Goal: Task Accomplishment & Management: Manage account settings

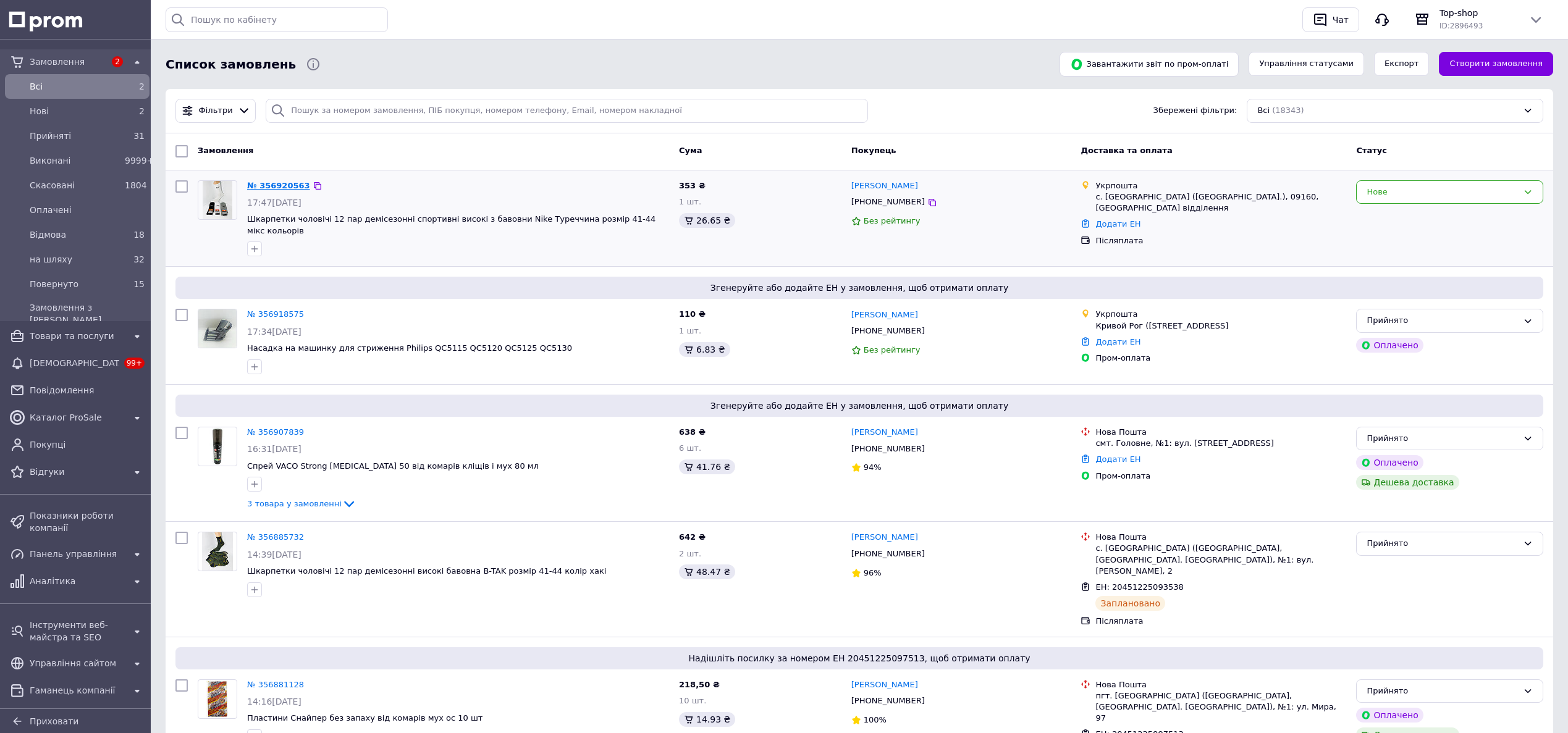
click at [287, 183] on link "№ 356920563" at bounding box center [278, 185] width 63 height 9
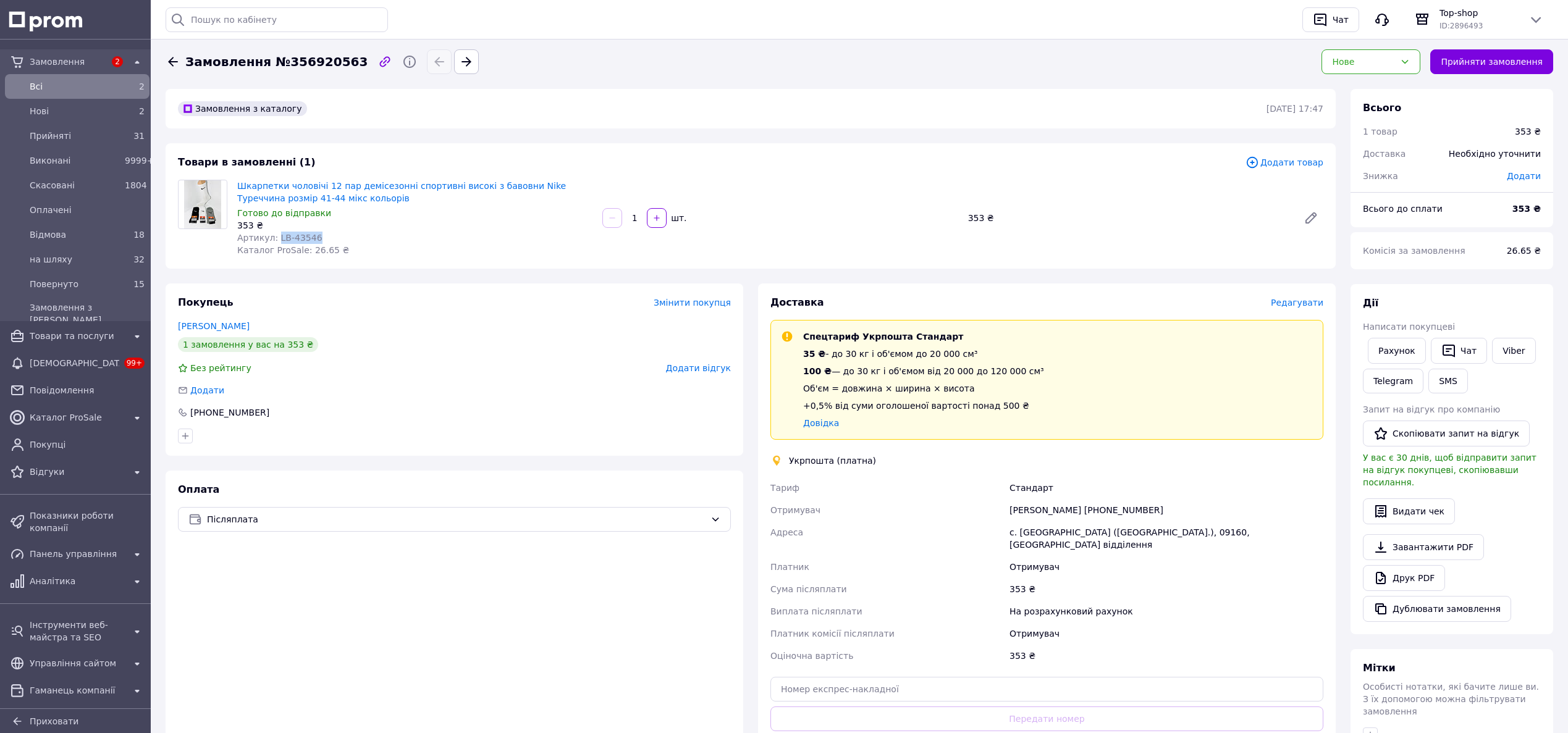
drag, startPoint x: 274, startPoint y: 236, endPoint x: 309, endPoint y: 236, distance: 35.0
click at [309, 236] on span "Артикул: LB-43546" at bounding box center [279, 237] width 85 height 10
copy span "LB-43546"
click at [1521, 57] on button "Прийняти замовлення" at bounding box center [1491, 62] width 123 height 25
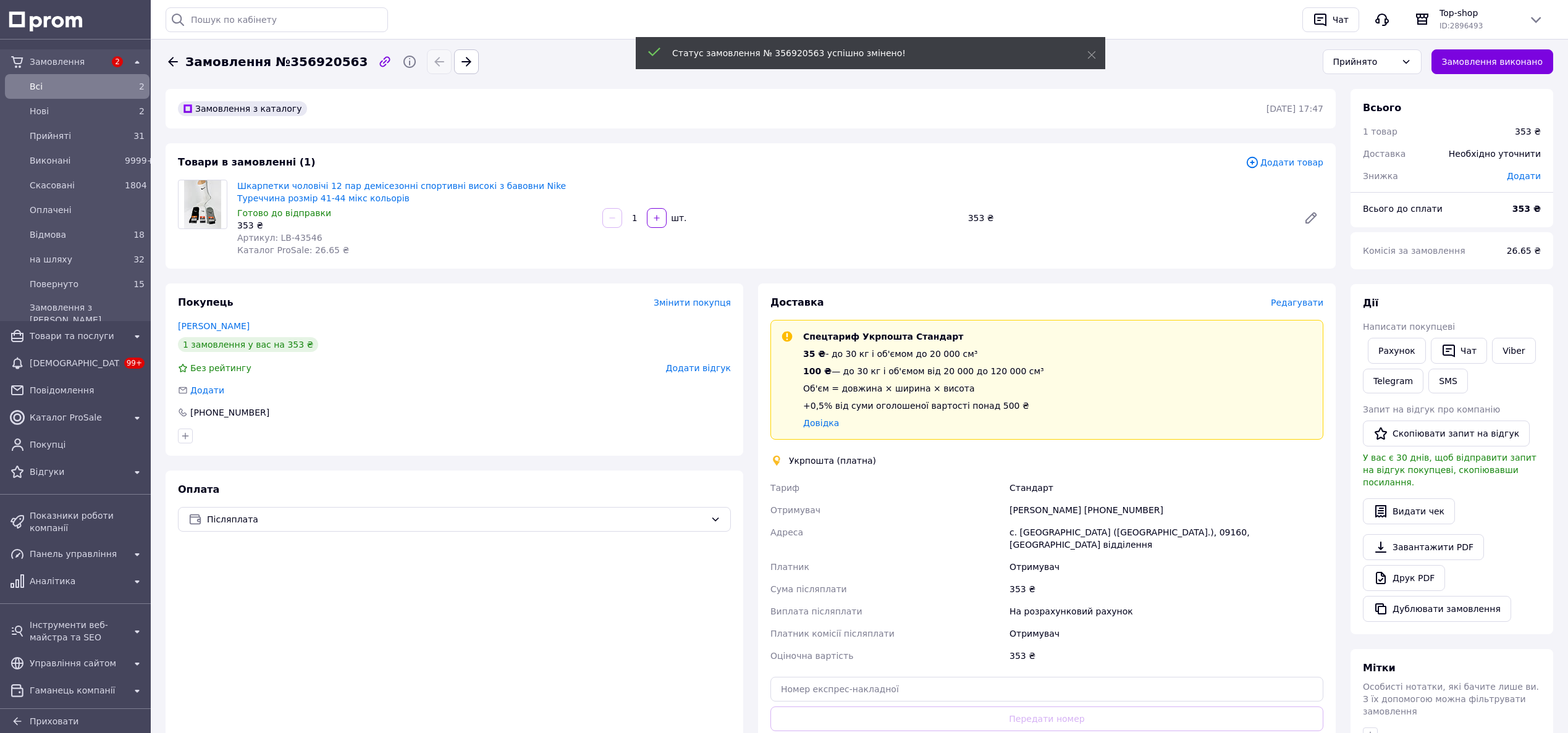
click at [1305, 300] on span "Редагувати" at bounding box center [1297, 302] width 52 height 10
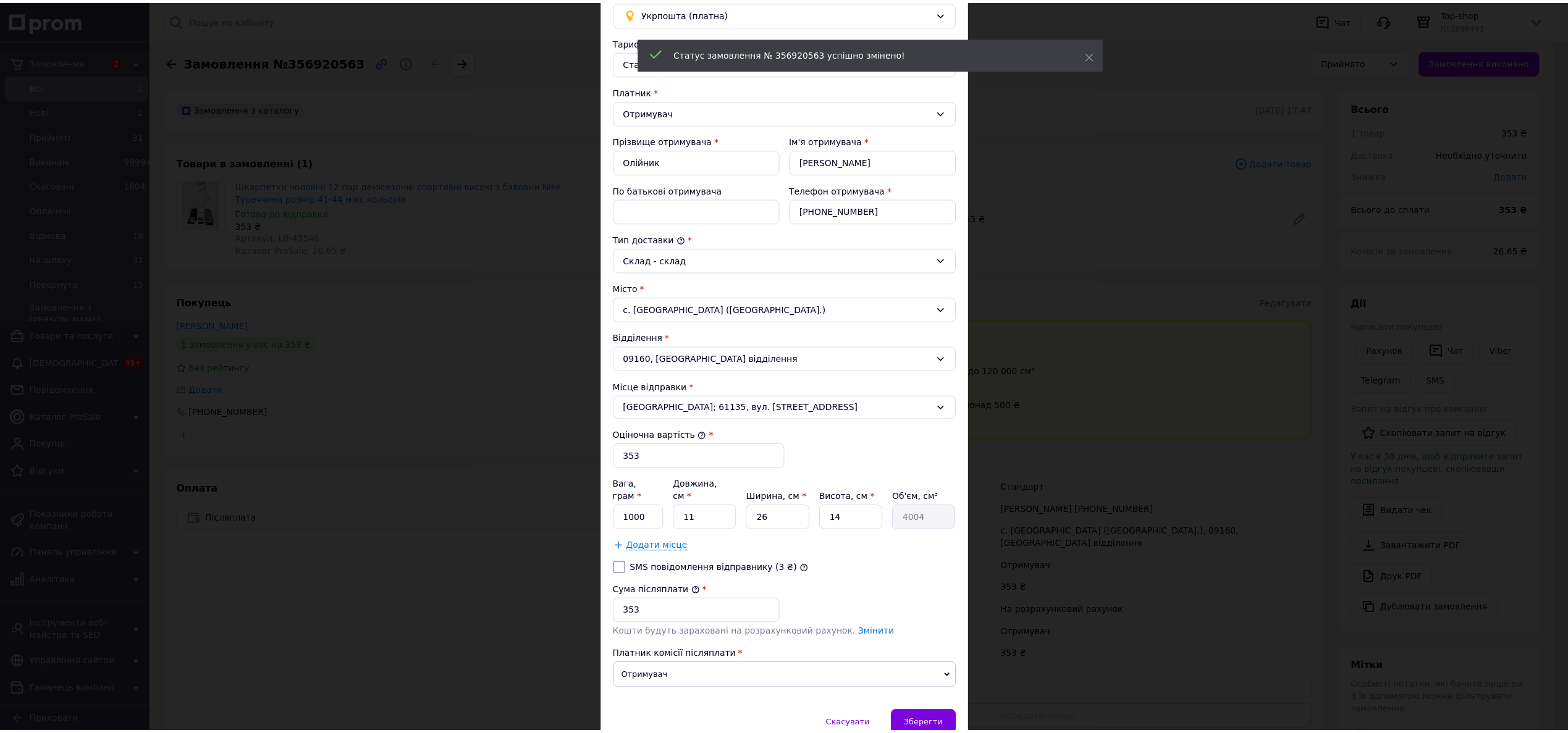
scroll to position [155, 0]
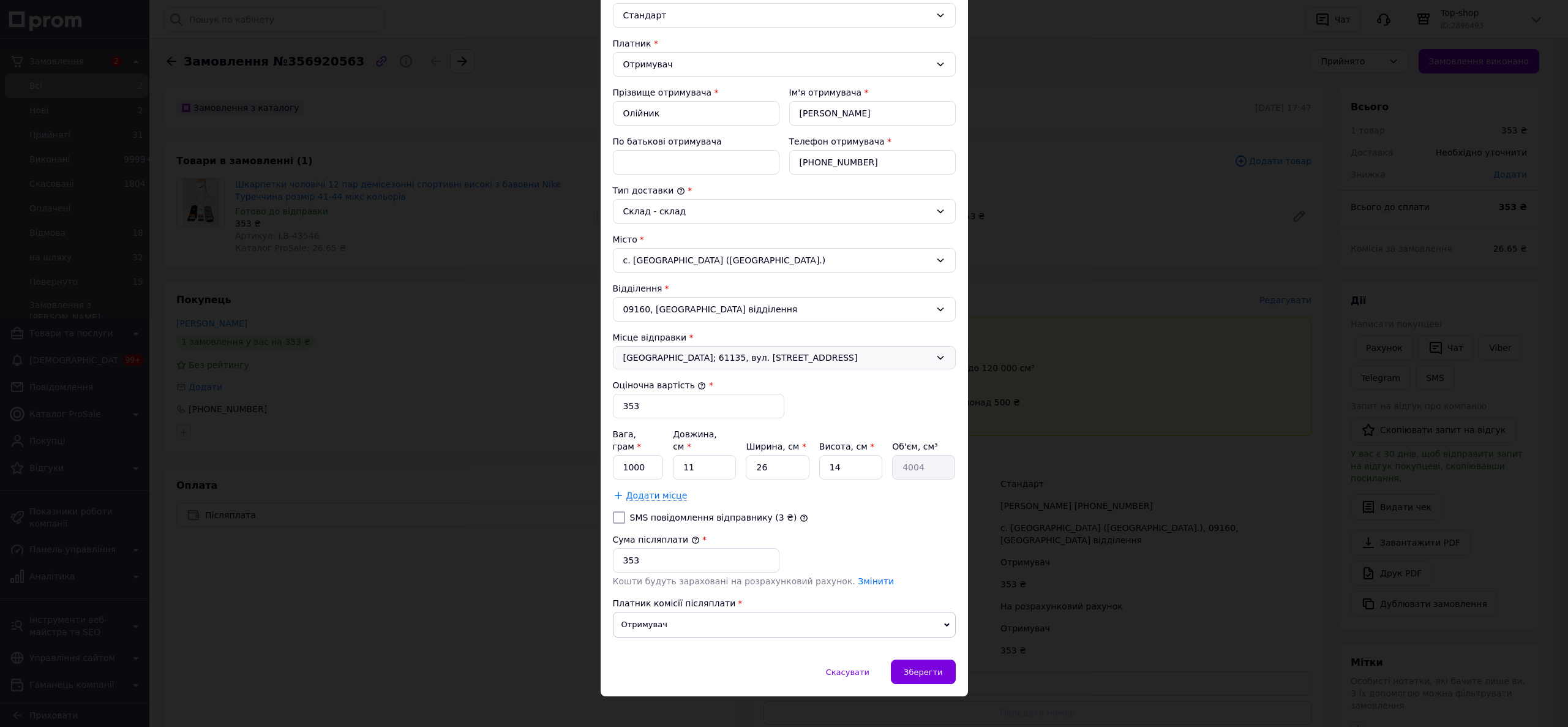
click at [706, 353] on span "[GEOGRAPHIC_DATA]; 61135, вул. [STREET_ADDRESS]" at bounding box center [776, 358] width 307 height 12
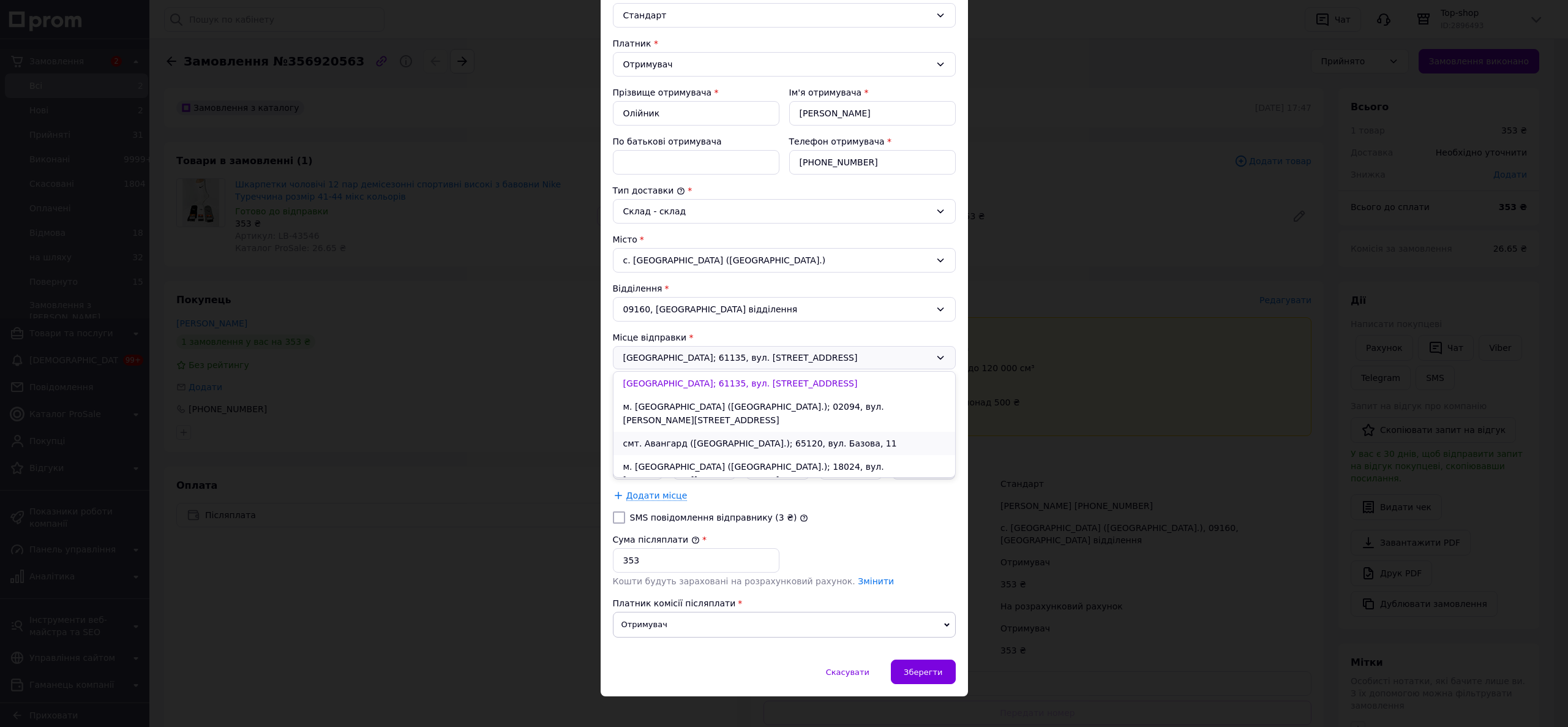
click at [693, 432] on li "смт. Авангард (Одеська обл.); 65120, вул. Базова, 11" at bounding box center [784, 443] width 342 height 23
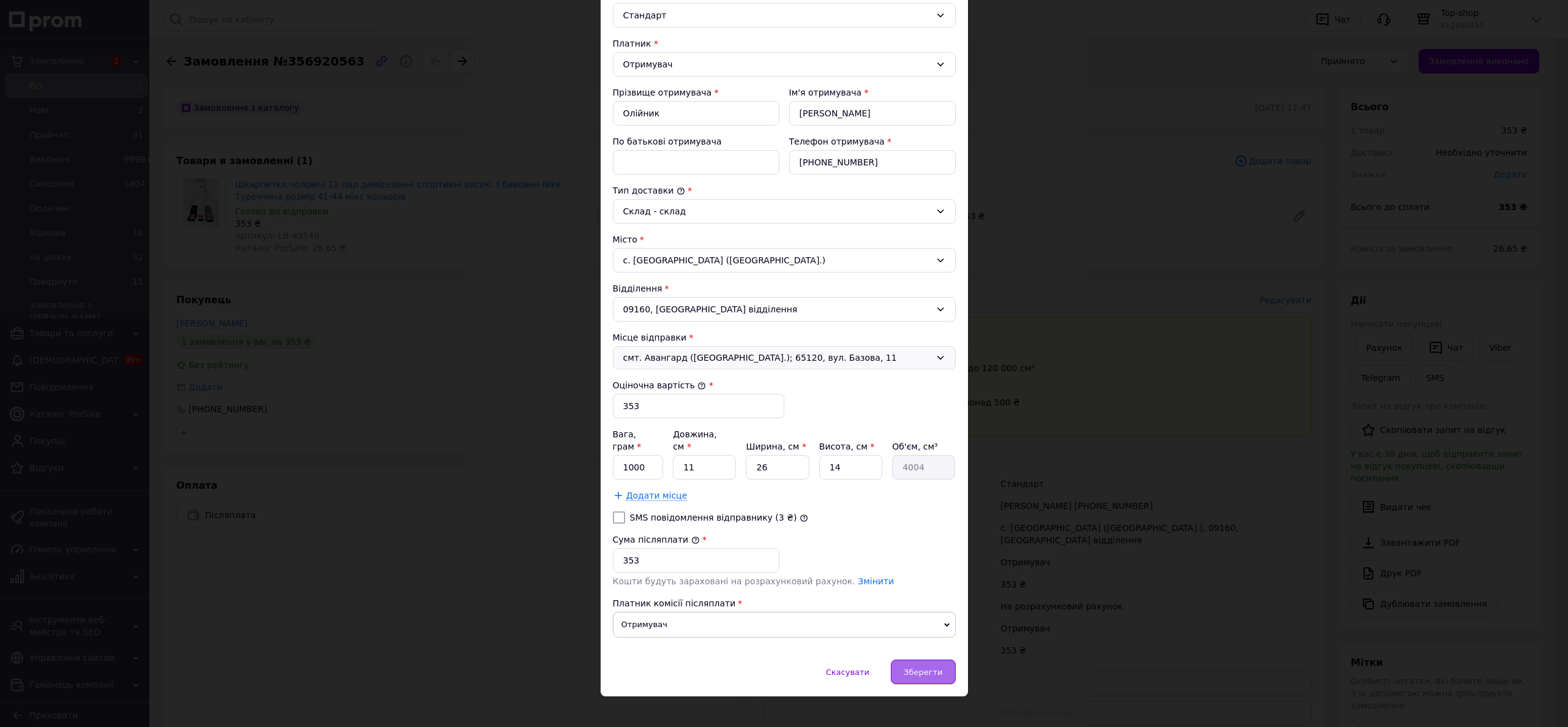
click at [912, 668] on span "Зберегти" at bounding box center [923, 672] width 38 height 9
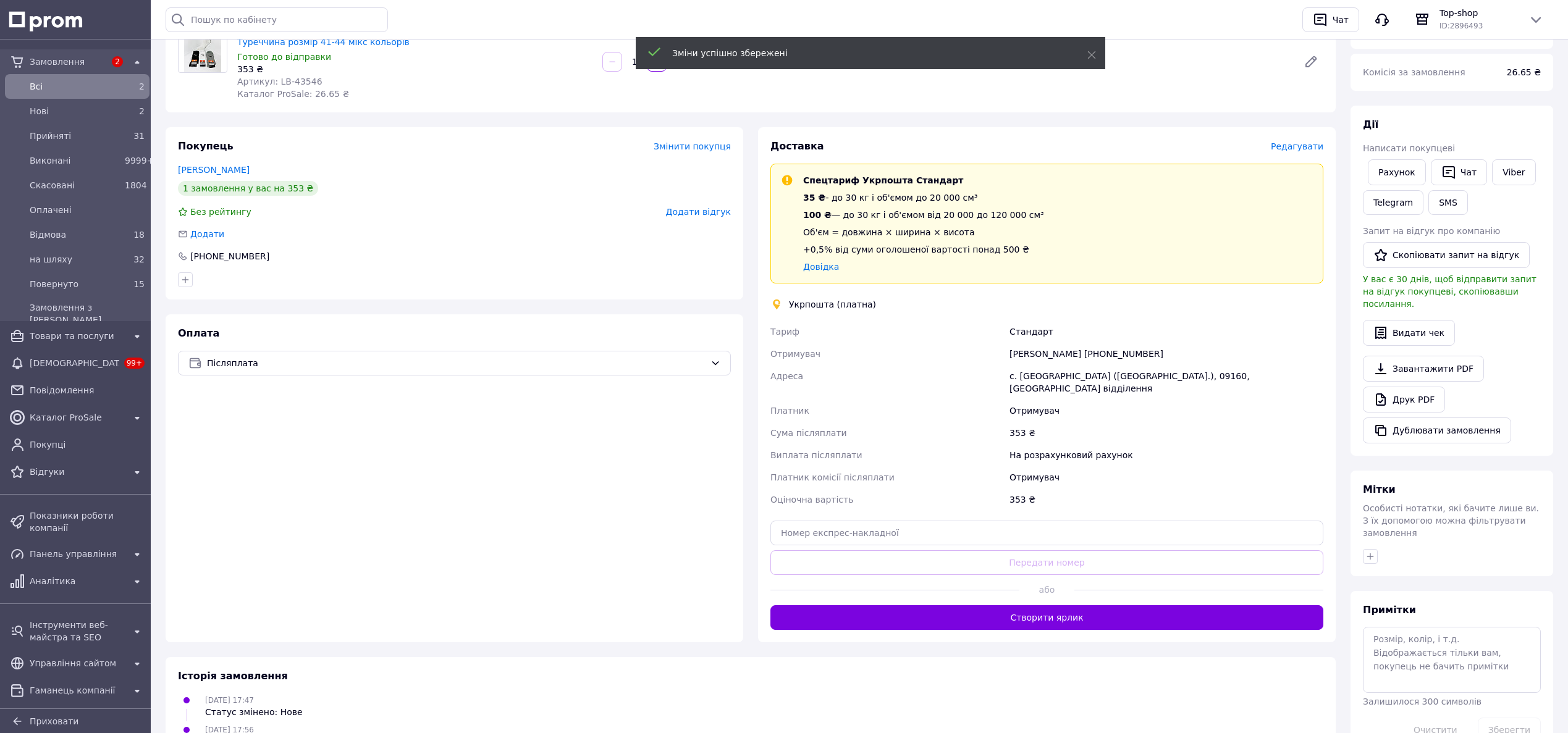
scroll to position [185, 0]
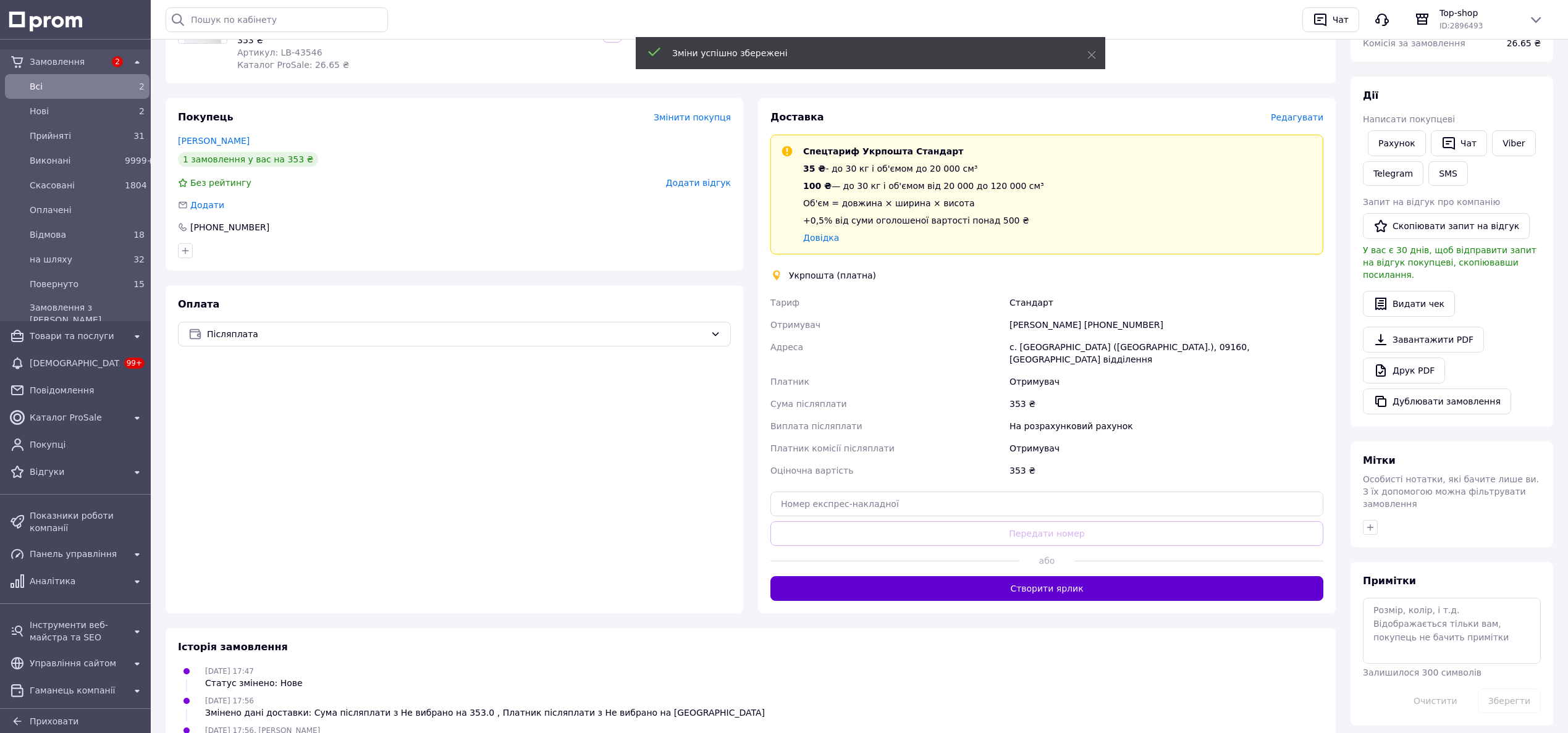
click at [1072, 576] on button "Створити ярлик" at bounding box center [1047, 588] width 553 height 25
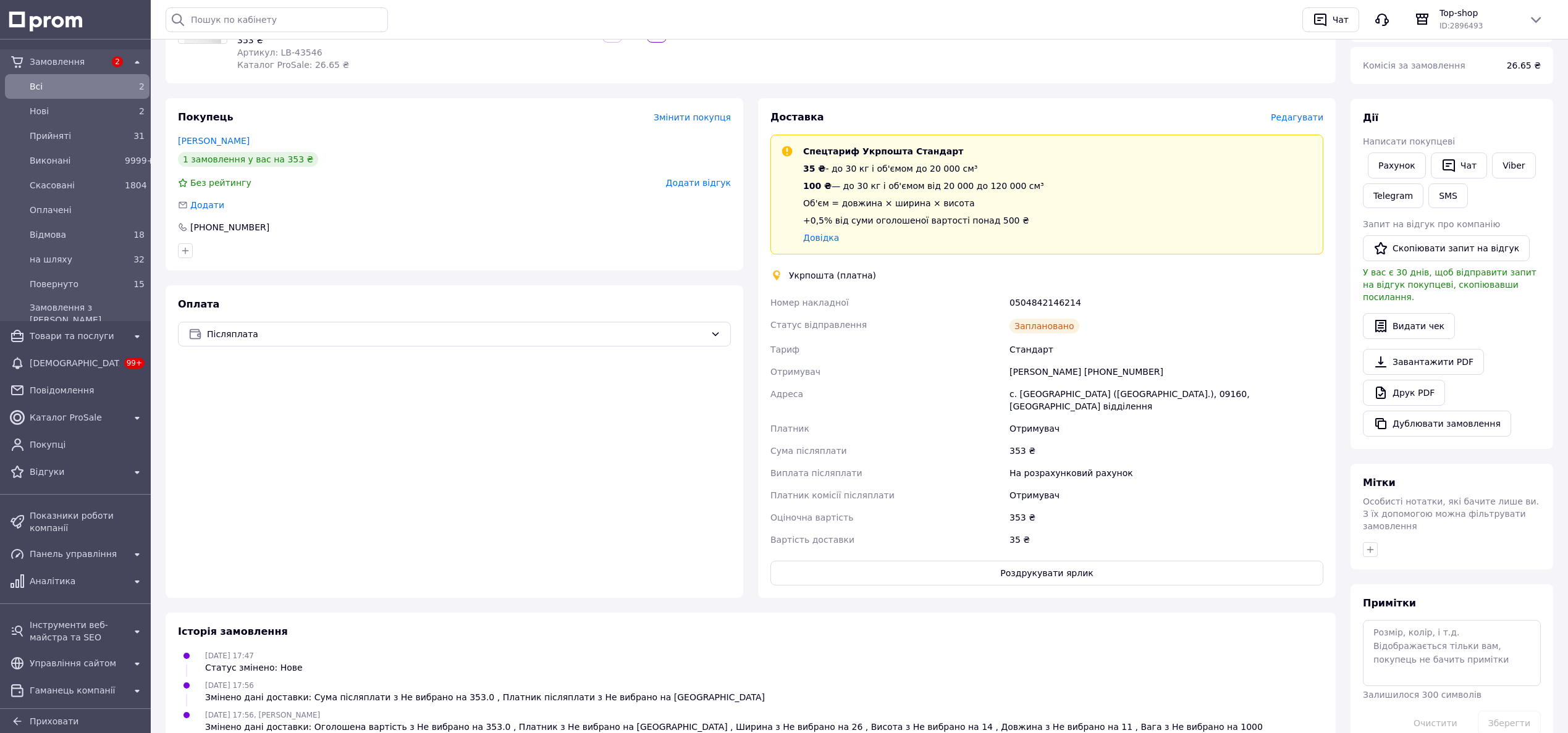
click at [1038, 300] on div "0504842146214" at bounding box center [1166, 302] width 319 height 22
copy div "0504842146214"
click at [1042, 302] on div "0504842146214" at bounding box center [1166, 302] width 319 height 22
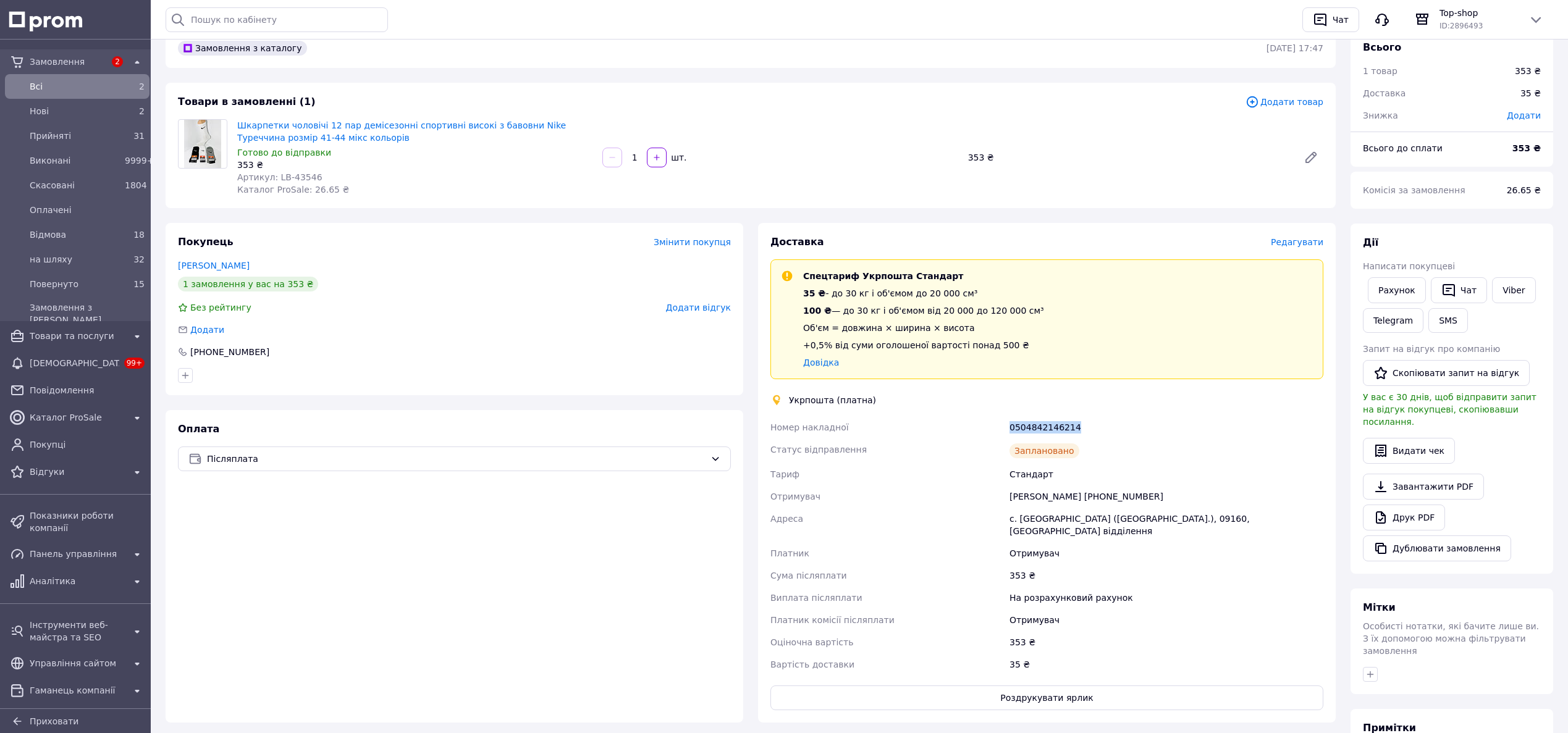
scroll to position [0, 0]
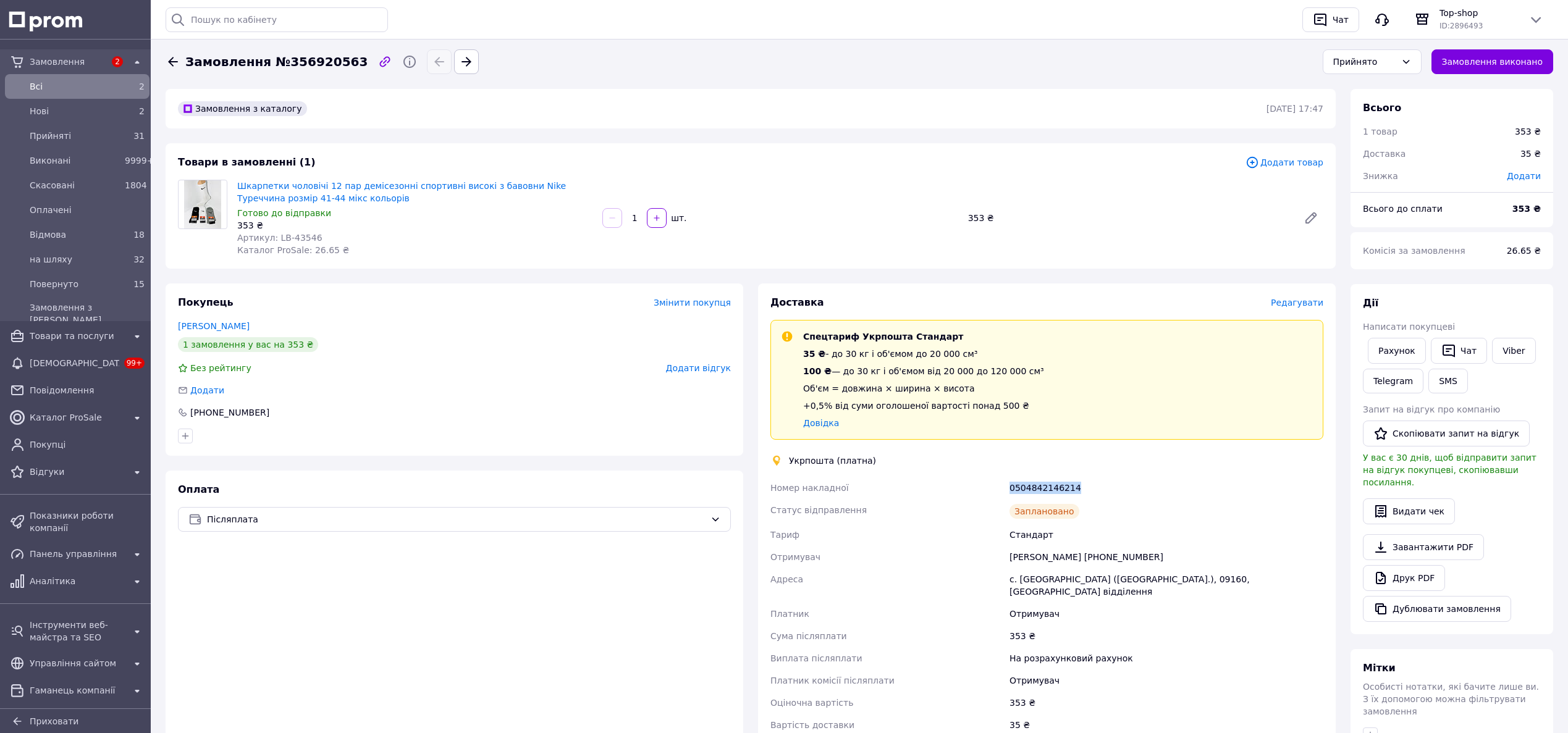
click at [172, 65] on icon at bounding box center [173, 61] width 10 height 9
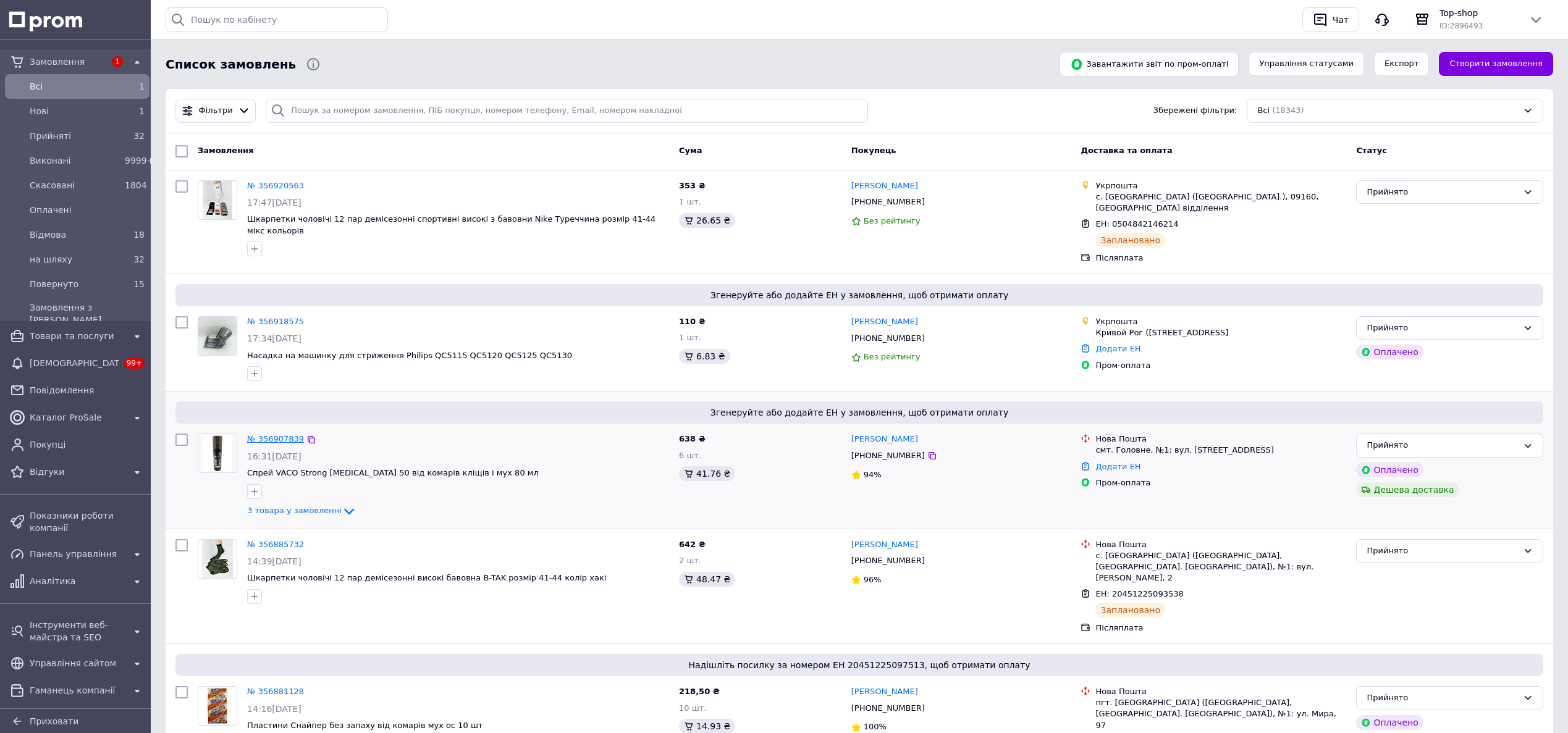
click at [278, 434] on link "№ 356907839" at bounding box center [275, 438] width 57 height 9
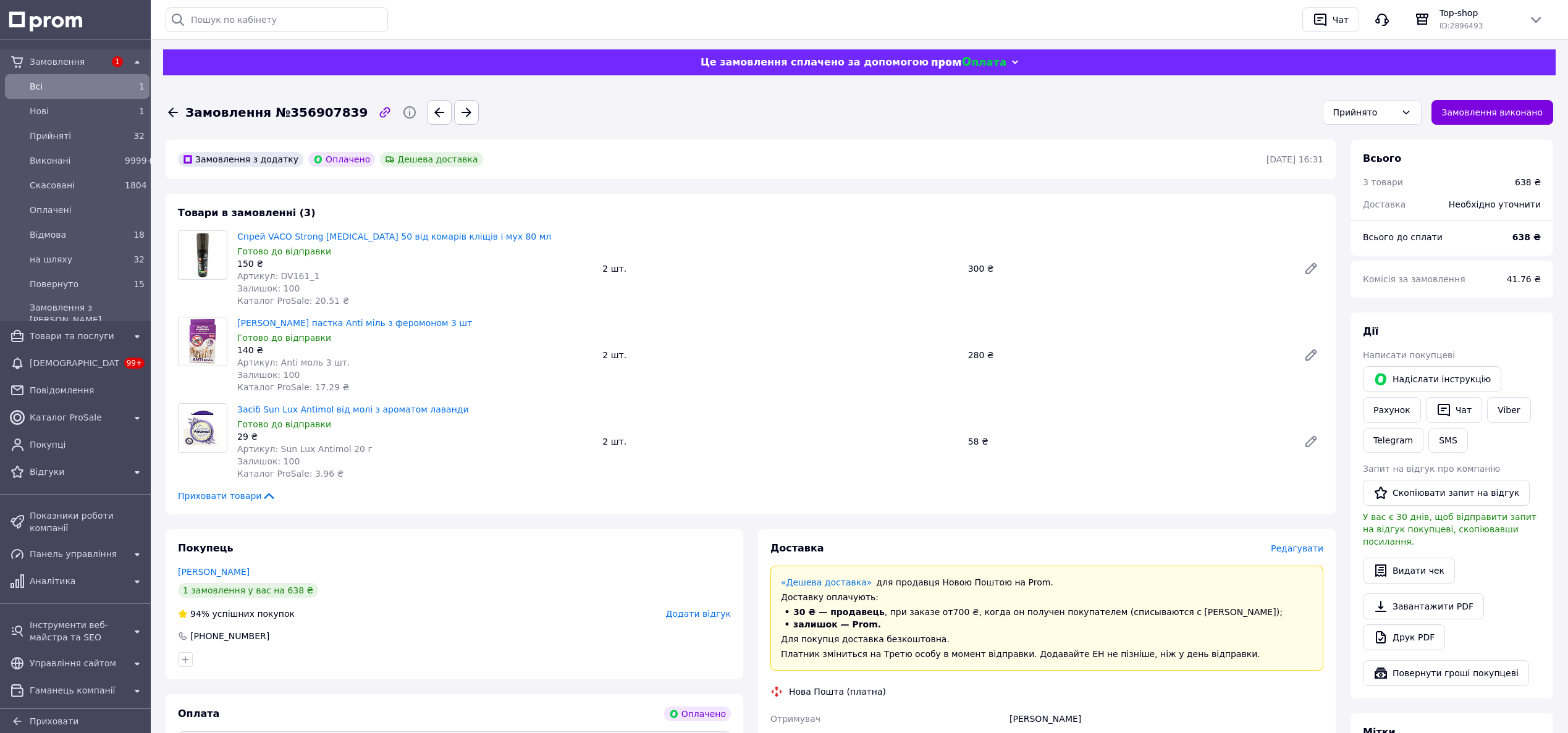
click at [173, 111] on icon at bounding box center [173, 112] width 15 height 15
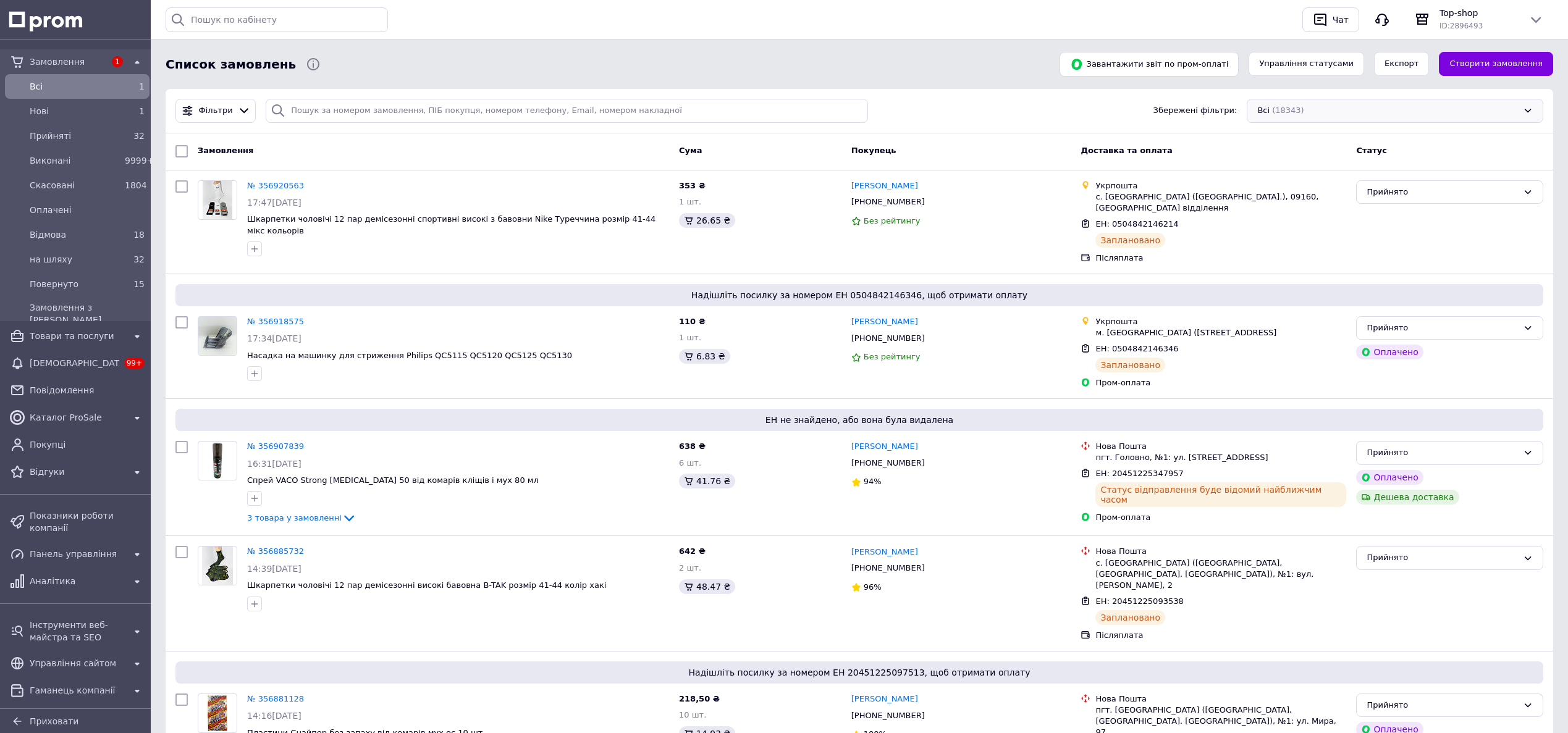
click at [1458, 103] on div "Всі (18343)" at bounding box center [1395, 110] width 296 height 24
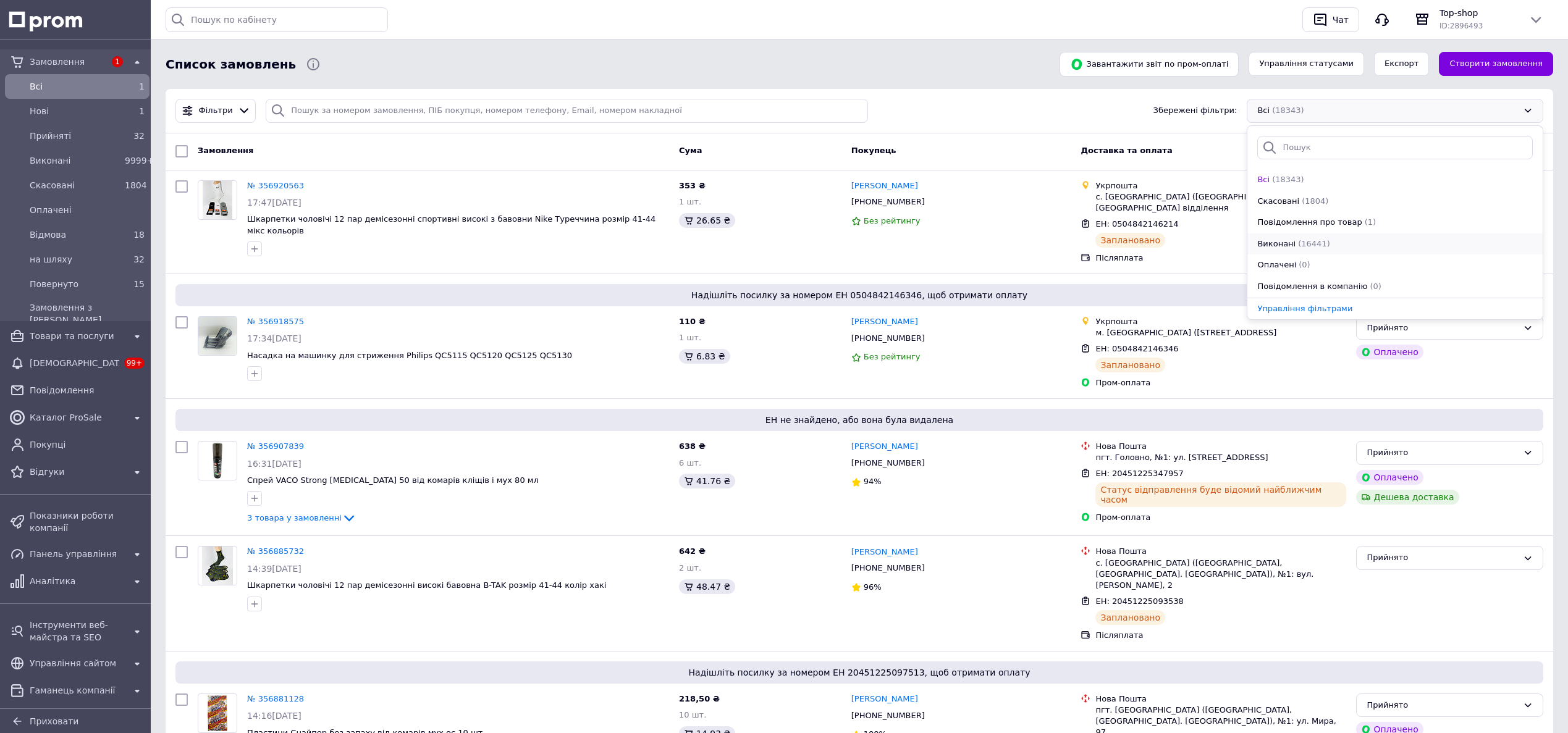
scroll to position [85, 0]
click at [1339, 222] on div "Прийняті (32)" at bounding box center [1395, 223] width 278 height 12
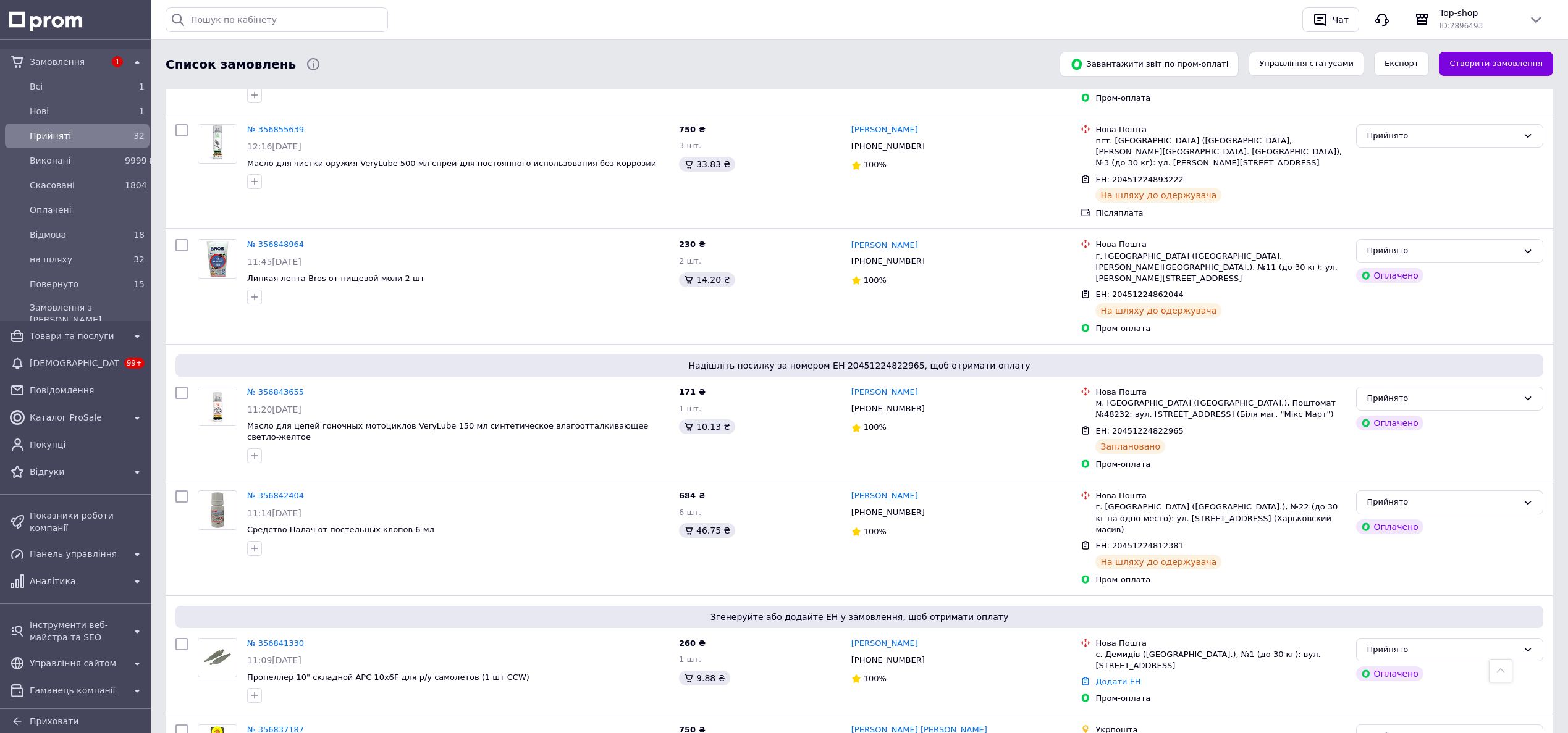
scroll to position [1249, 0]
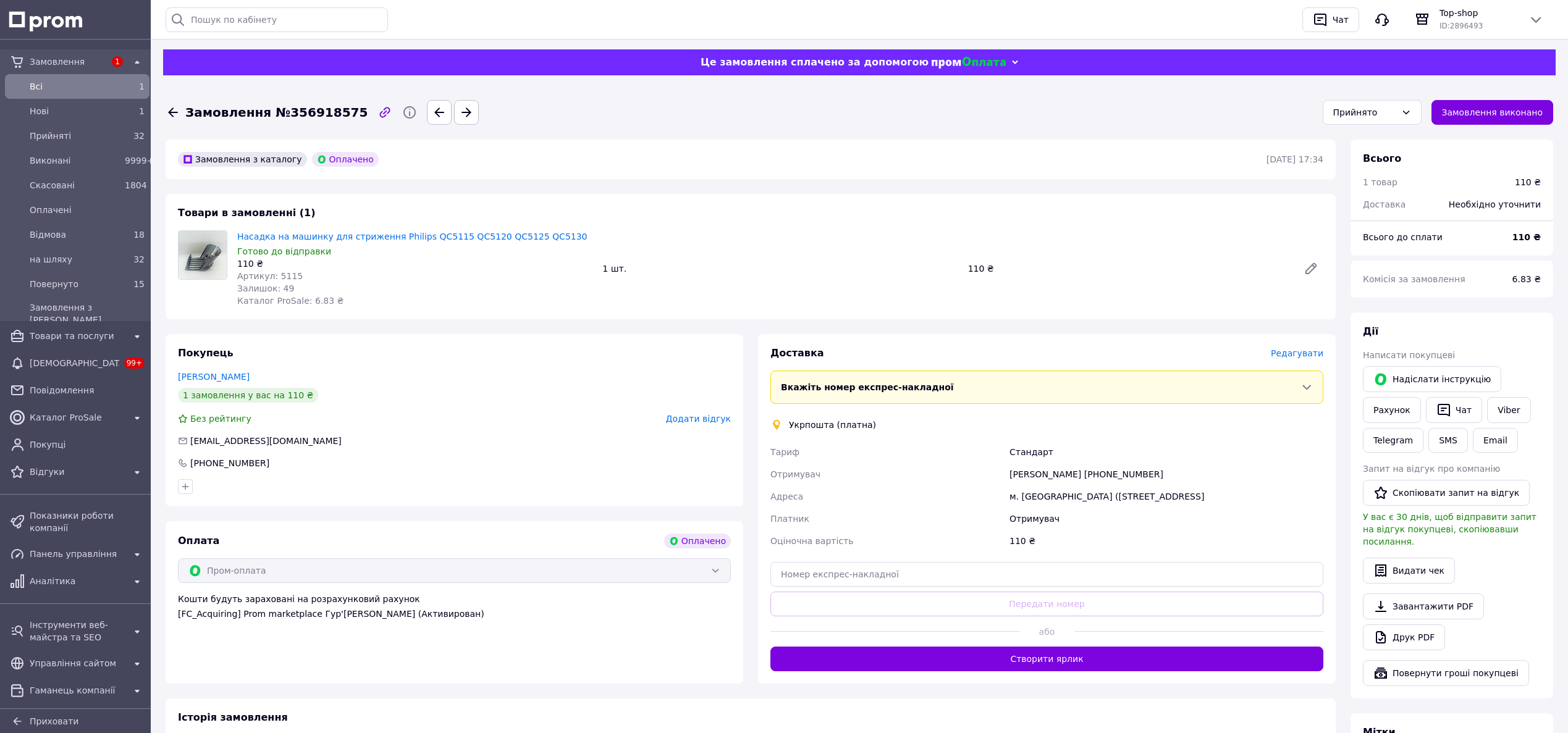
click at [1308, 357] on span "Редагувати" at bounding box center [1297, 353] width 52 height 10
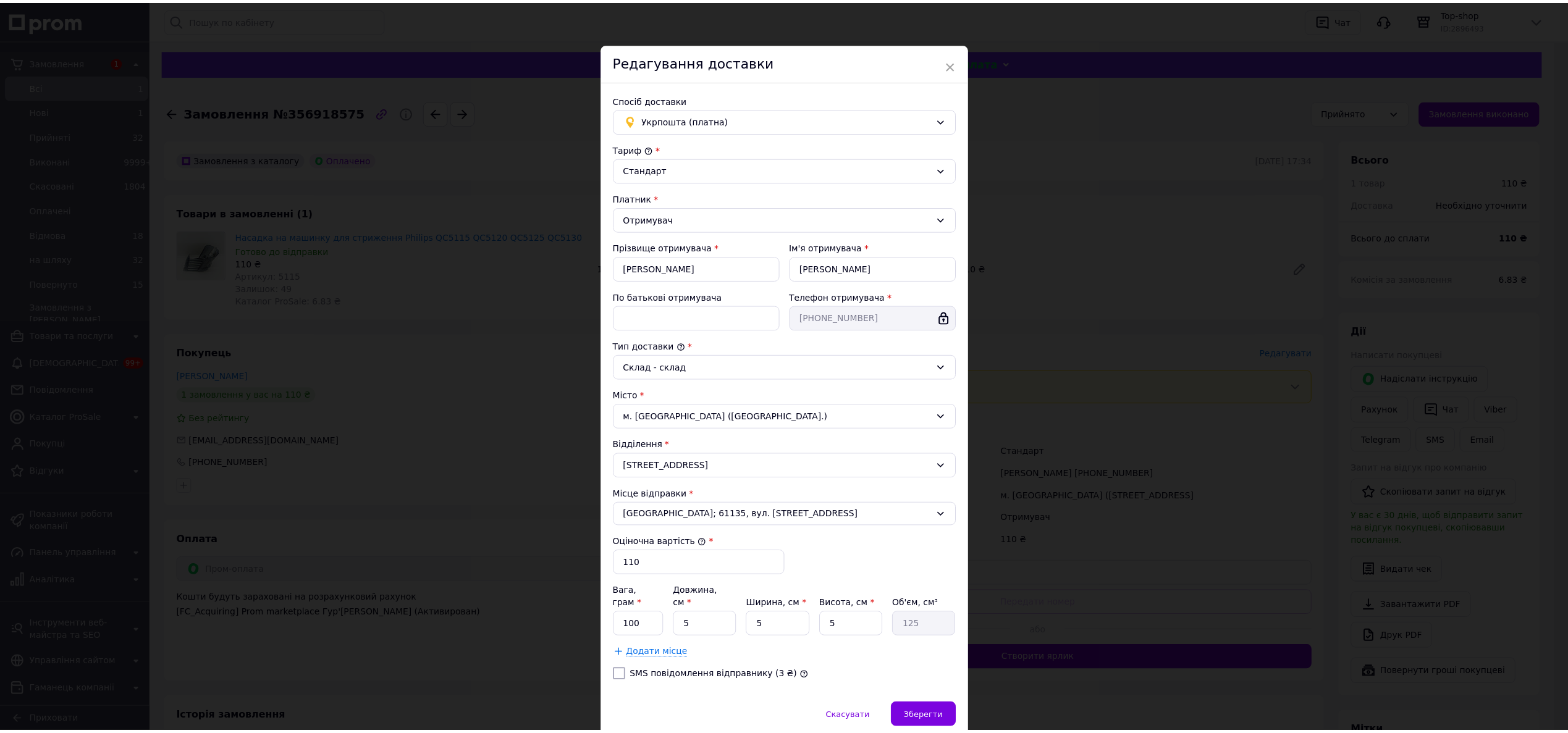
scroll to position [39, 0]
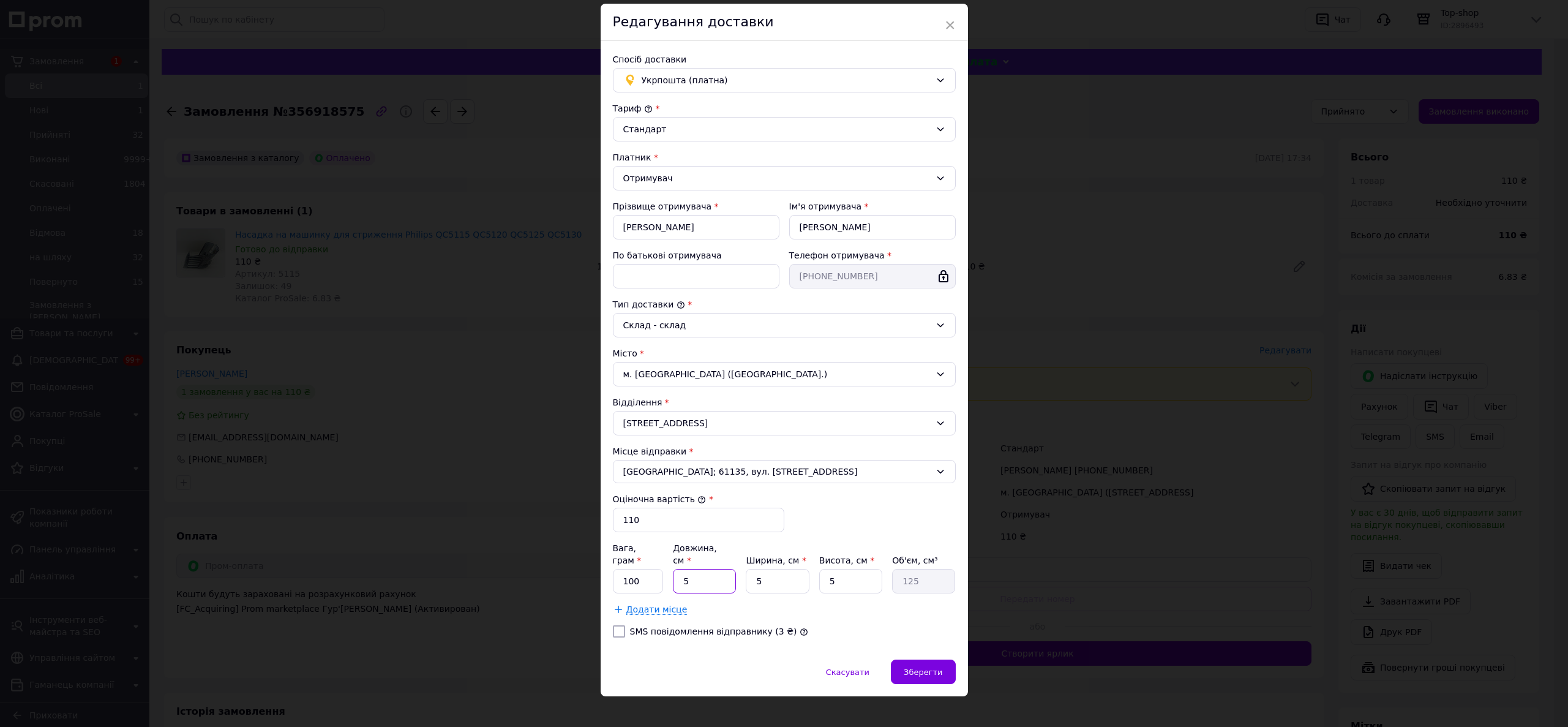
click at [718, 575] on input "5" at bounding box center [705, 581] width 63 height 25
type input "1"
type input "25"
type input "10"
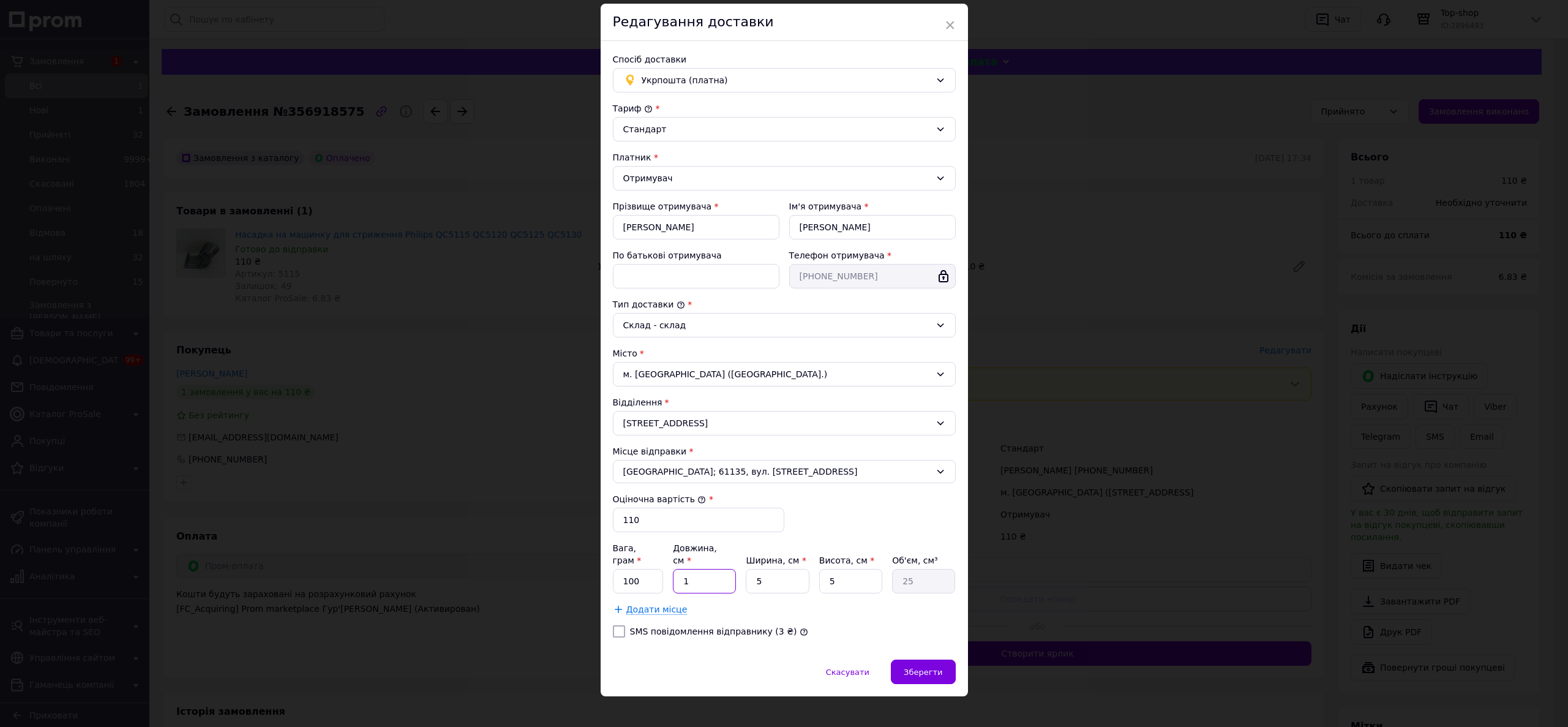
type input "250"
type input "10"
click at [768, 574] on input "5" at bounding box center [777, 581] width 63 height 25
type input "1"
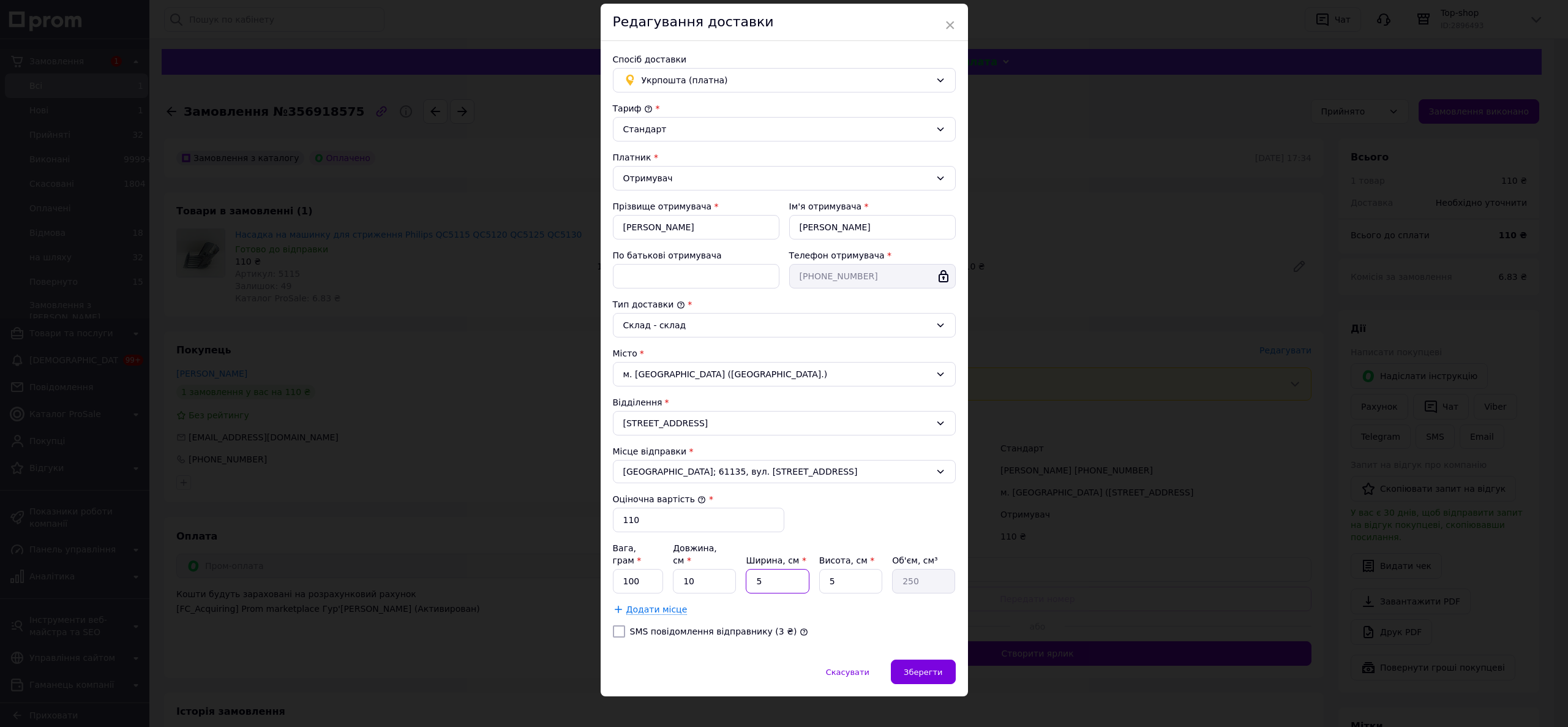
type input "50"
type input "10"
type input "500"
type input "10"
click at [922, 660] on div "Зберегти" at bounding box center [923, 672] width 64 height 25
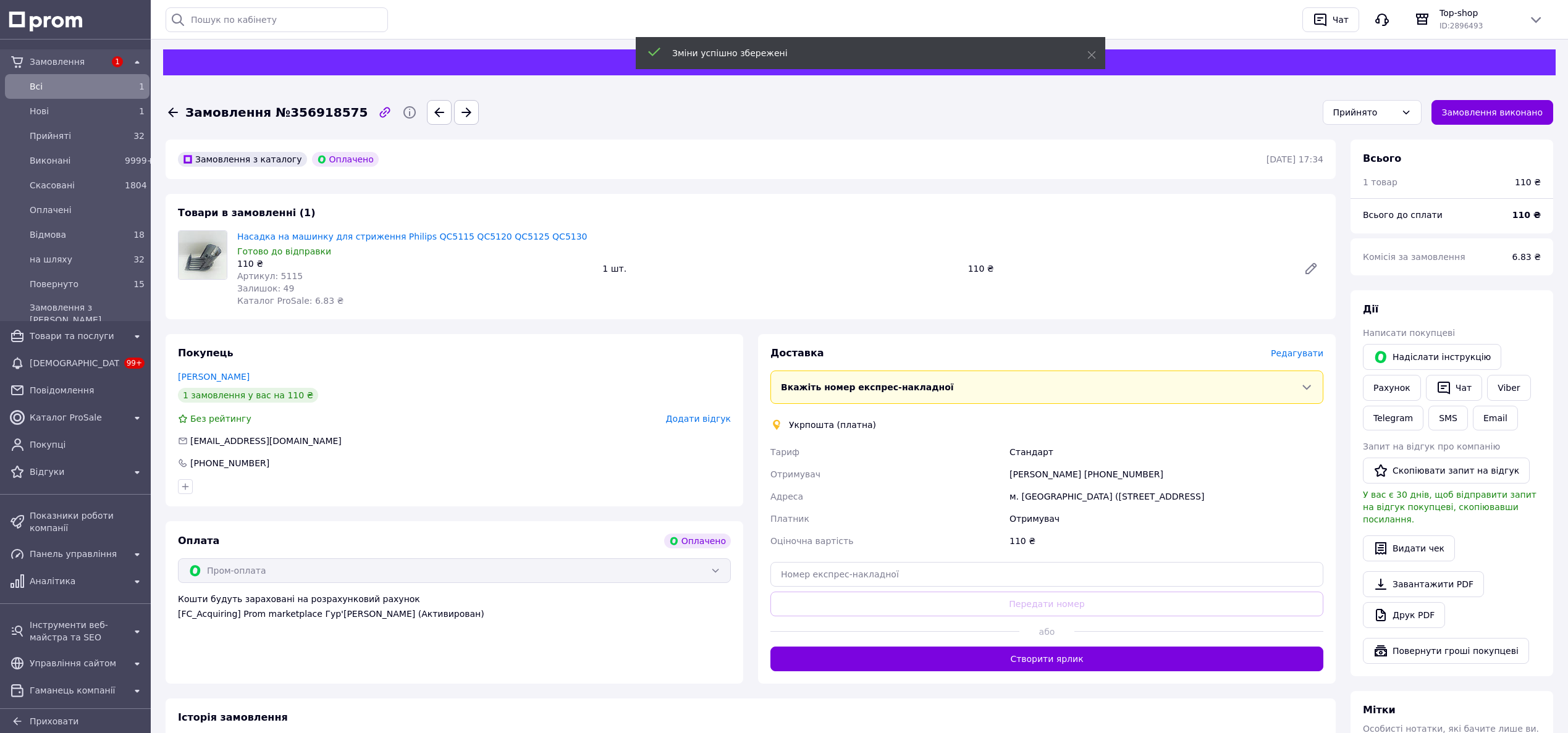
click at [933, 663] on button "Створити ярлик" at bounding box center [1047, 659] width 553 height 25
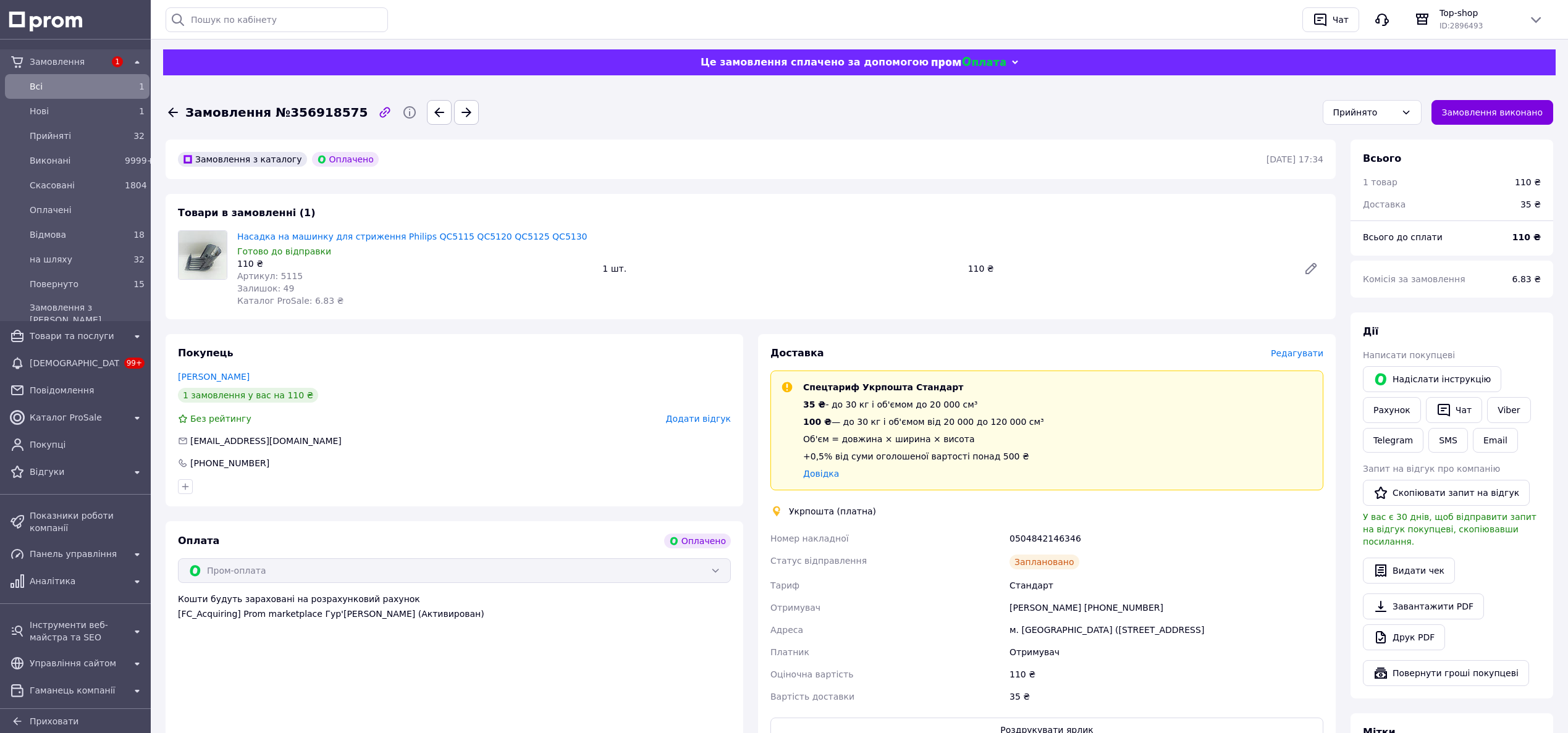
click at [1021, 537] on div "0504842146346" at bounding box center [1166, 539] width 319 height 22
copy div "0504842146346"
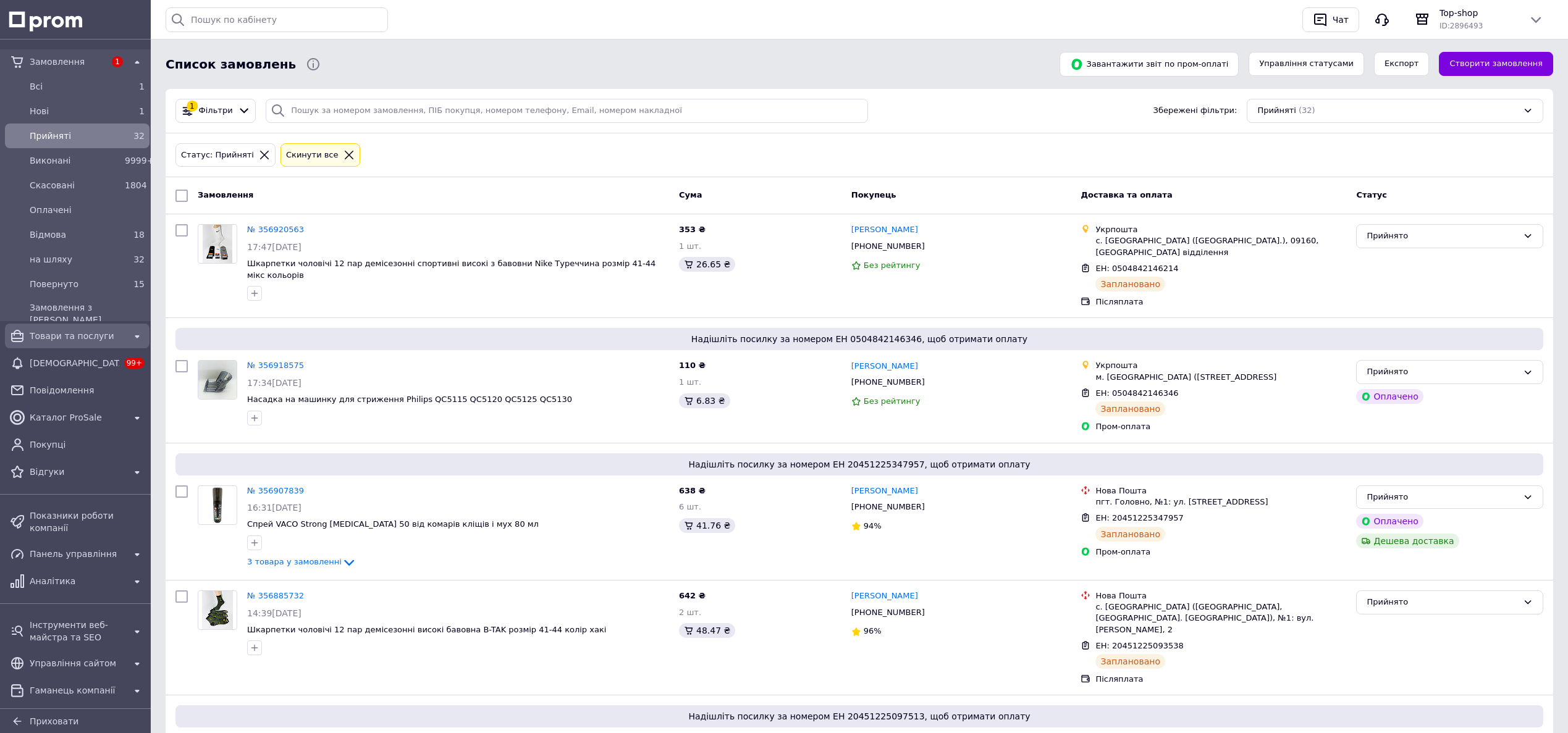
click at [64, 335] on span "Товари та послуги" at bounding box center [77, 336] width 95 height 12
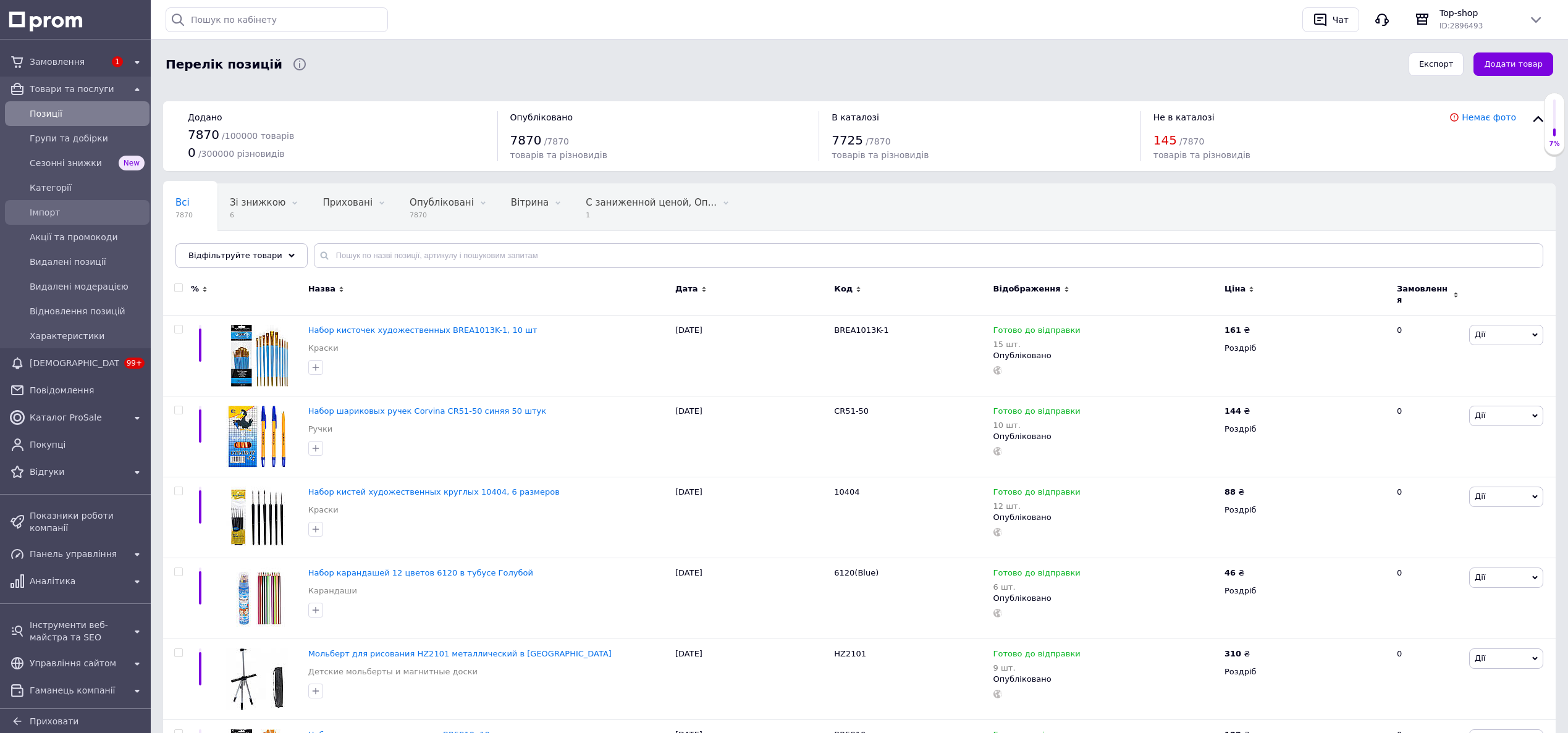
click at [51, 213] on span "Імпорт" at bounding box center [87, 213] width 115 height 12
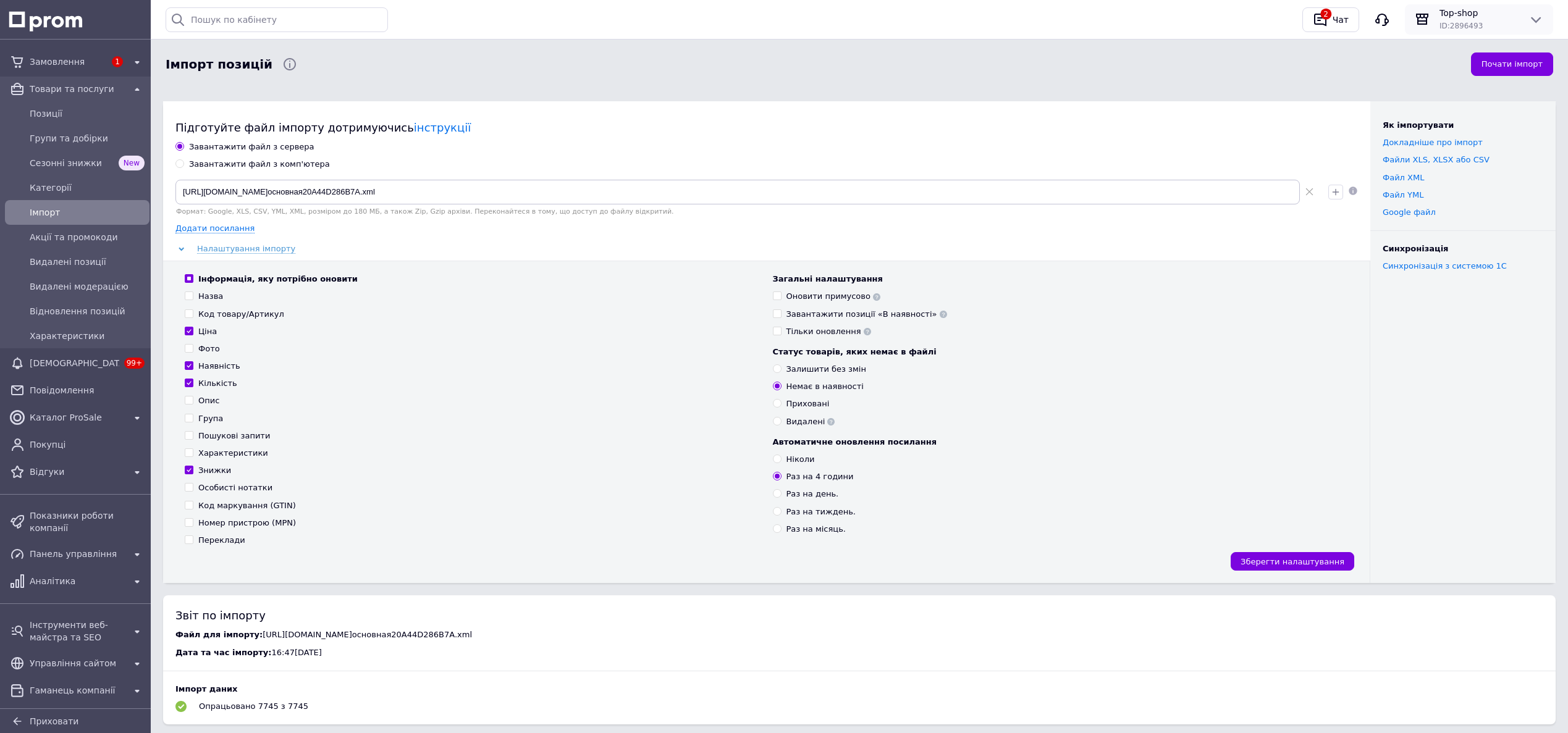
click at [1479, 19] on span "Top-shop" at bounding box center [1479, 13] width 79 height 12
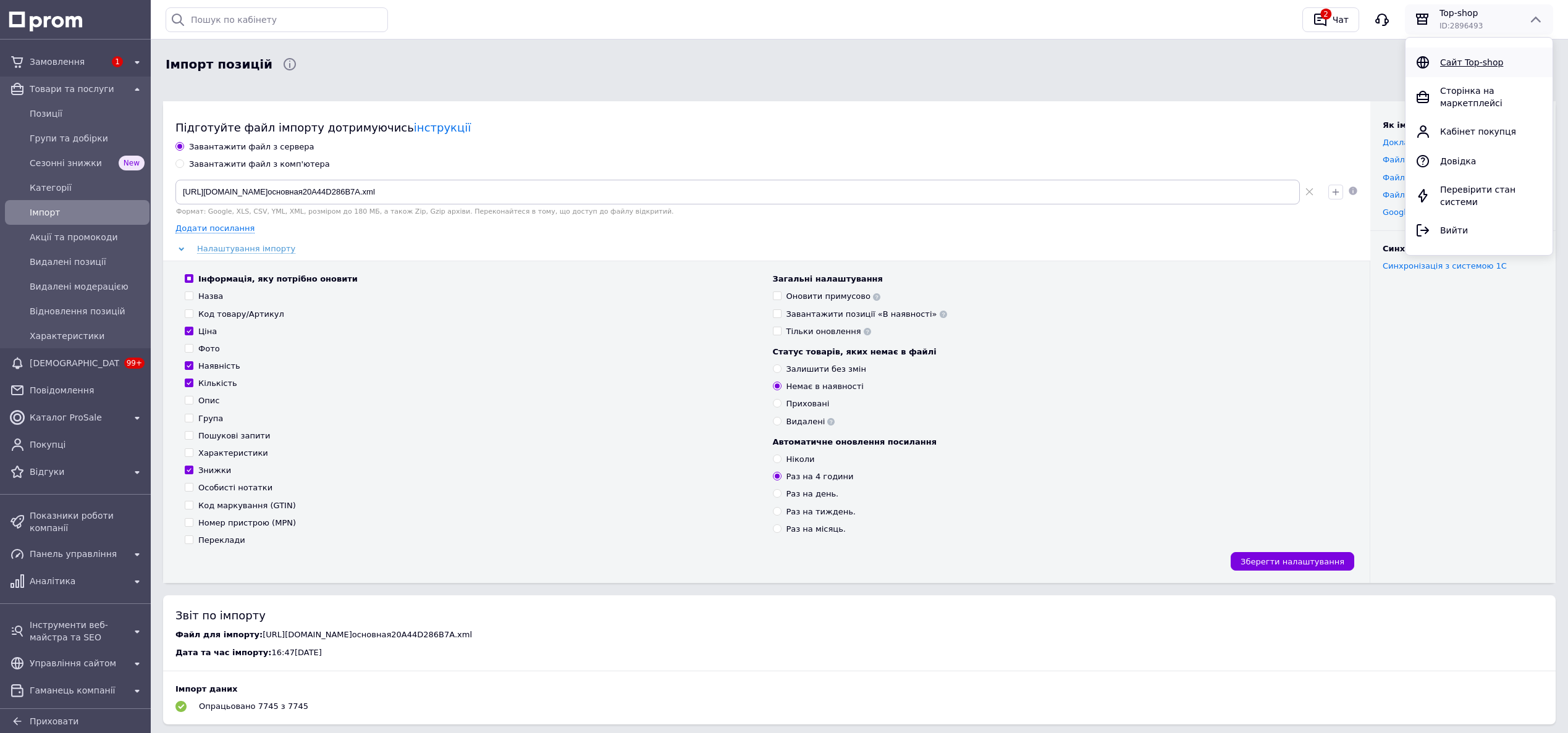
click at [1466, 60] on span "Сайт Top-shop" at bounding box center [1471, 62] width 63 height 10
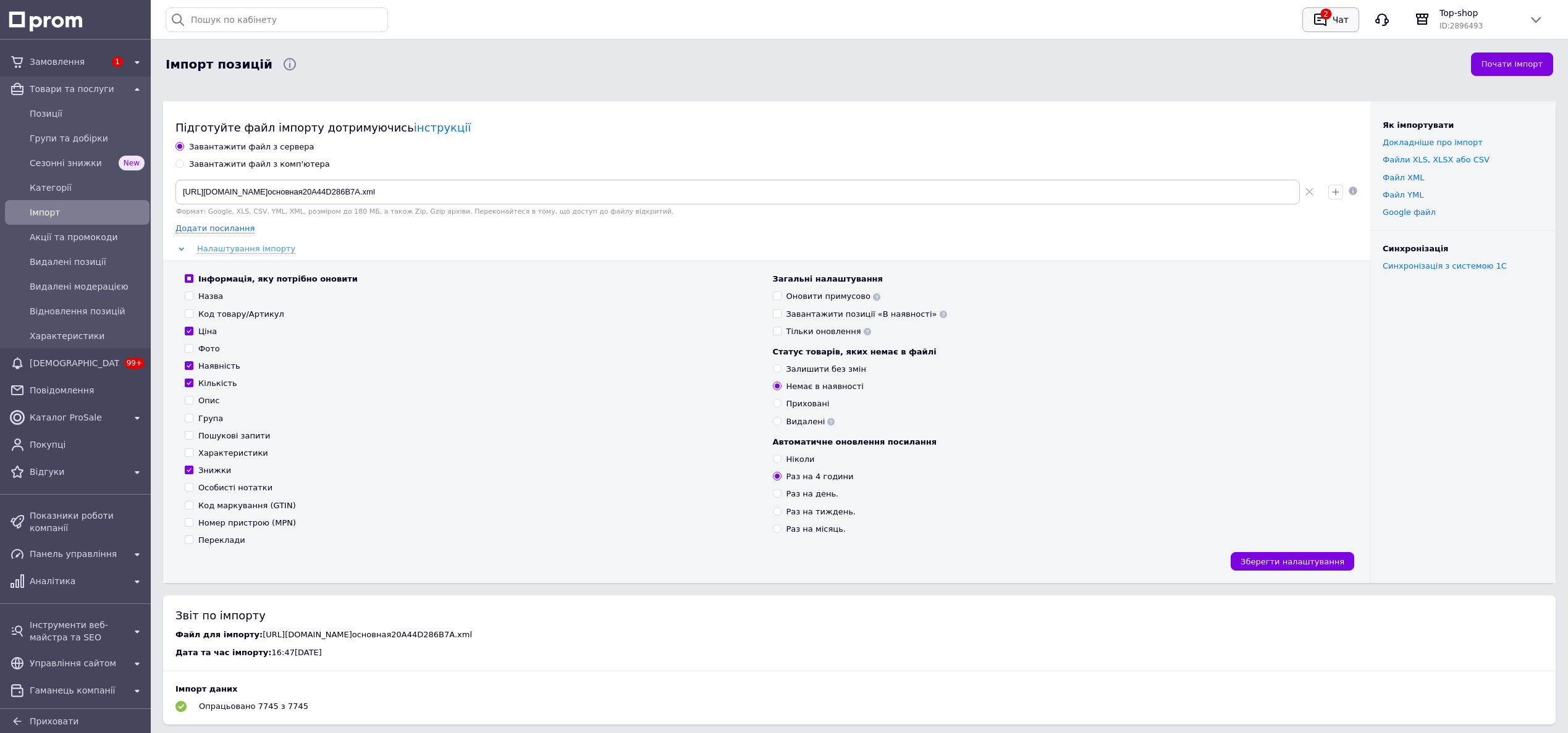
click at [1343, 22] on div "Чат" at bounding box center [1340, 20] width 21 height 19
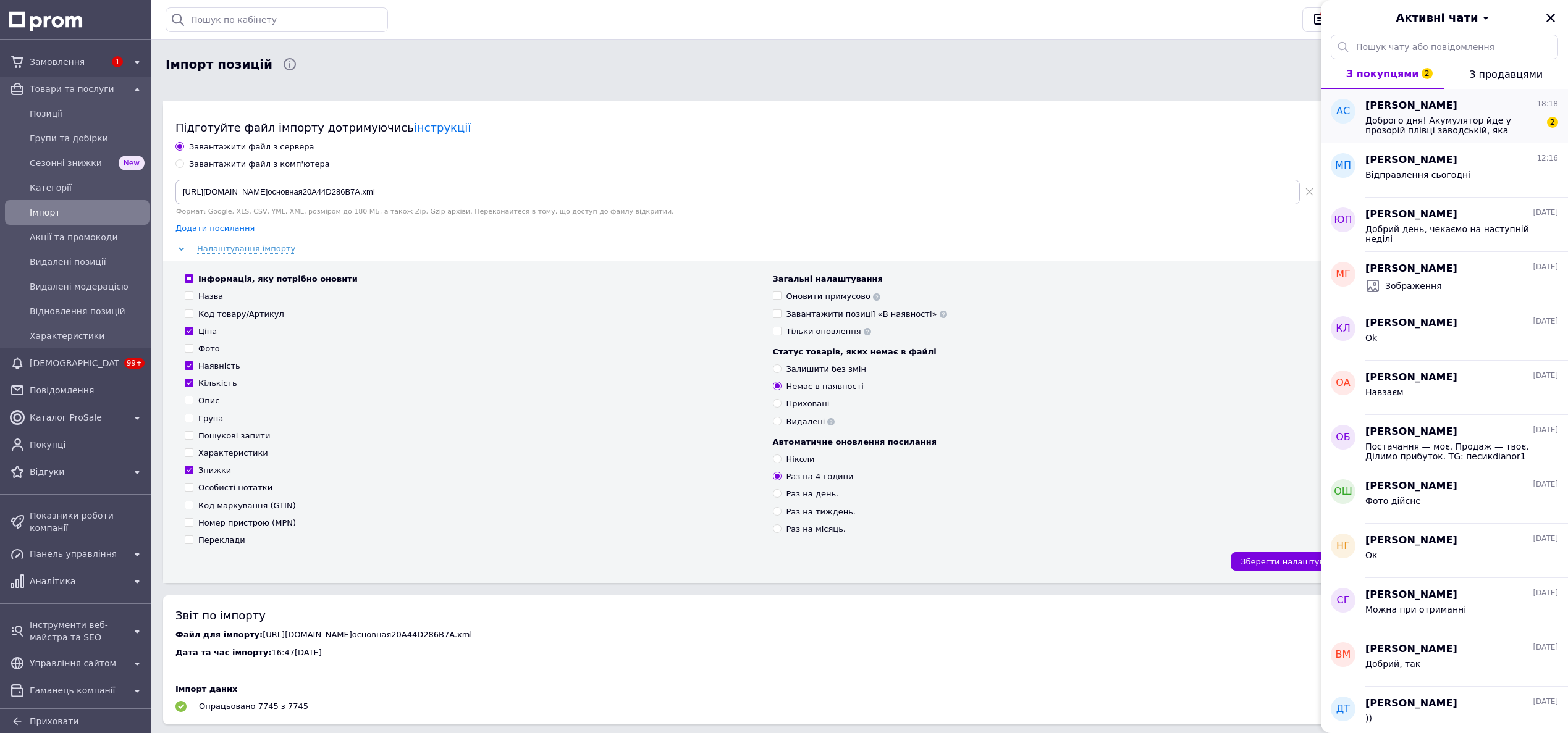
click at [1440, 123] on span "Доброго дня! Акумулятор йде у прозорій плівці заводській, яка закриває контакти?" at bounding box center [1453, 125] width 175 height 20
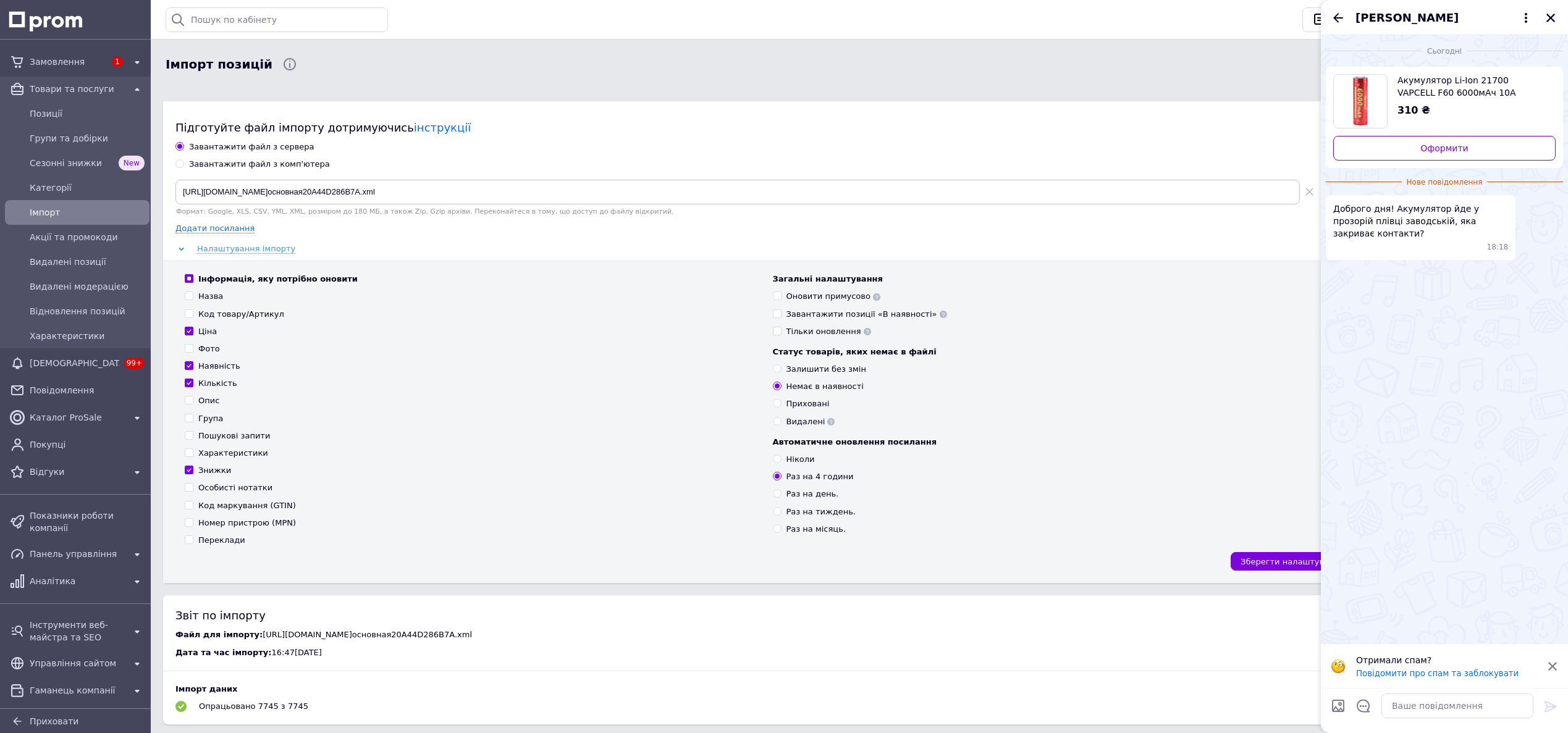
click at [1446, 89] on span "Акумулятор Li-Ion 21700 VAPCELL F60 6000мАч 10A" at bounding box center [1471, 87] width 148 height 25
click at [1398, 709] on textarea at bounding box center [1458, 706] width 152 height 25
click at [1506, 707] on textarea "Вітаю, вони йдуть по декілька шт" at bounding box center [1445, 706] width 177 height 25
type textarea "Вітаю, вони йдуть по декілька шт, Скільки вам потрібно"
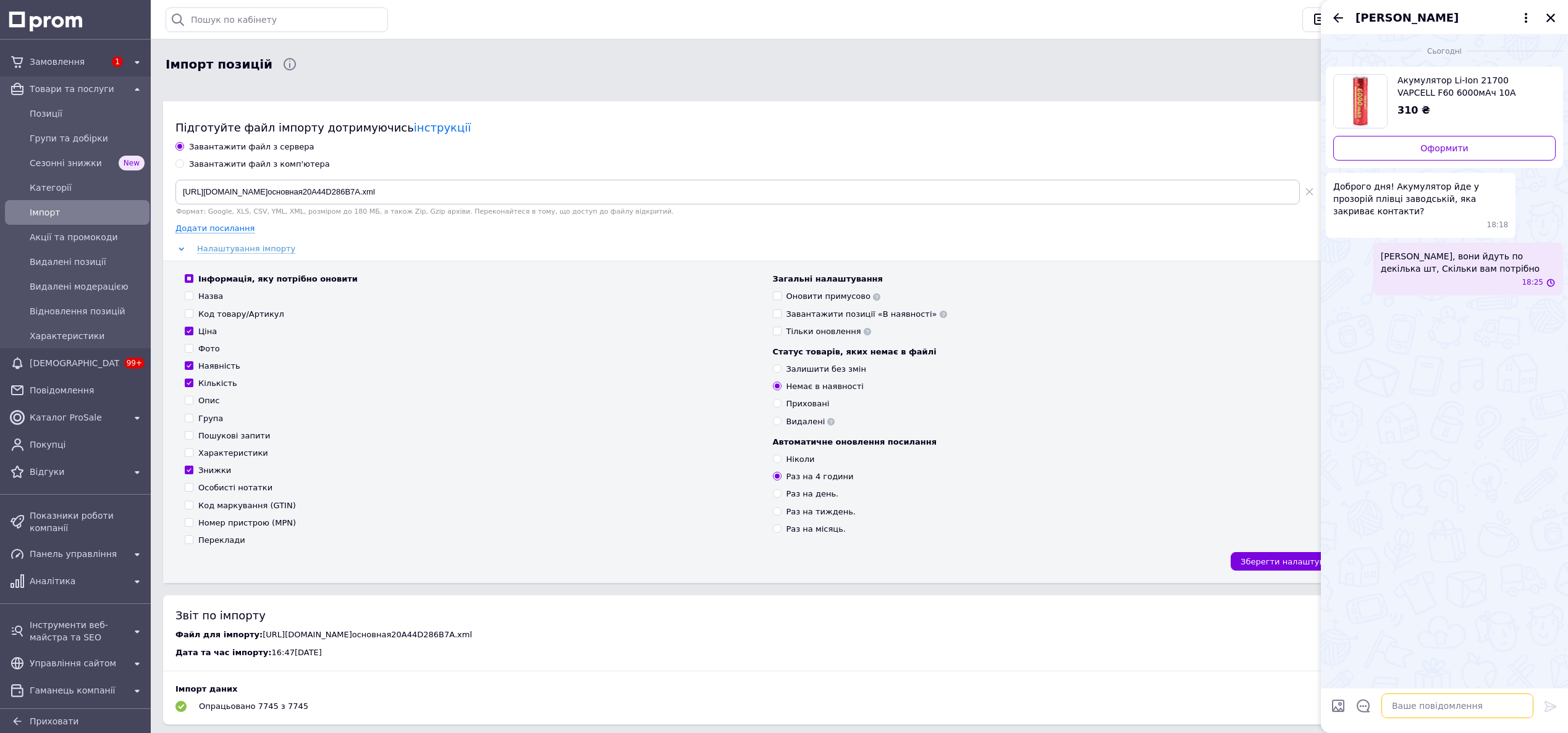
scroll to position [0, 0]
click at [1423, 147] on link "Оформити" at bounding box center [1444, 148] width 223 height 25
click at [1401, 715] on textarea at bounding box center [1458, 706] width 152 height 25
type textarea "один буде без плівки"
click at [1552, 17] on icon "Закрити" at bounding box center [1551, 18] width 11 height 11
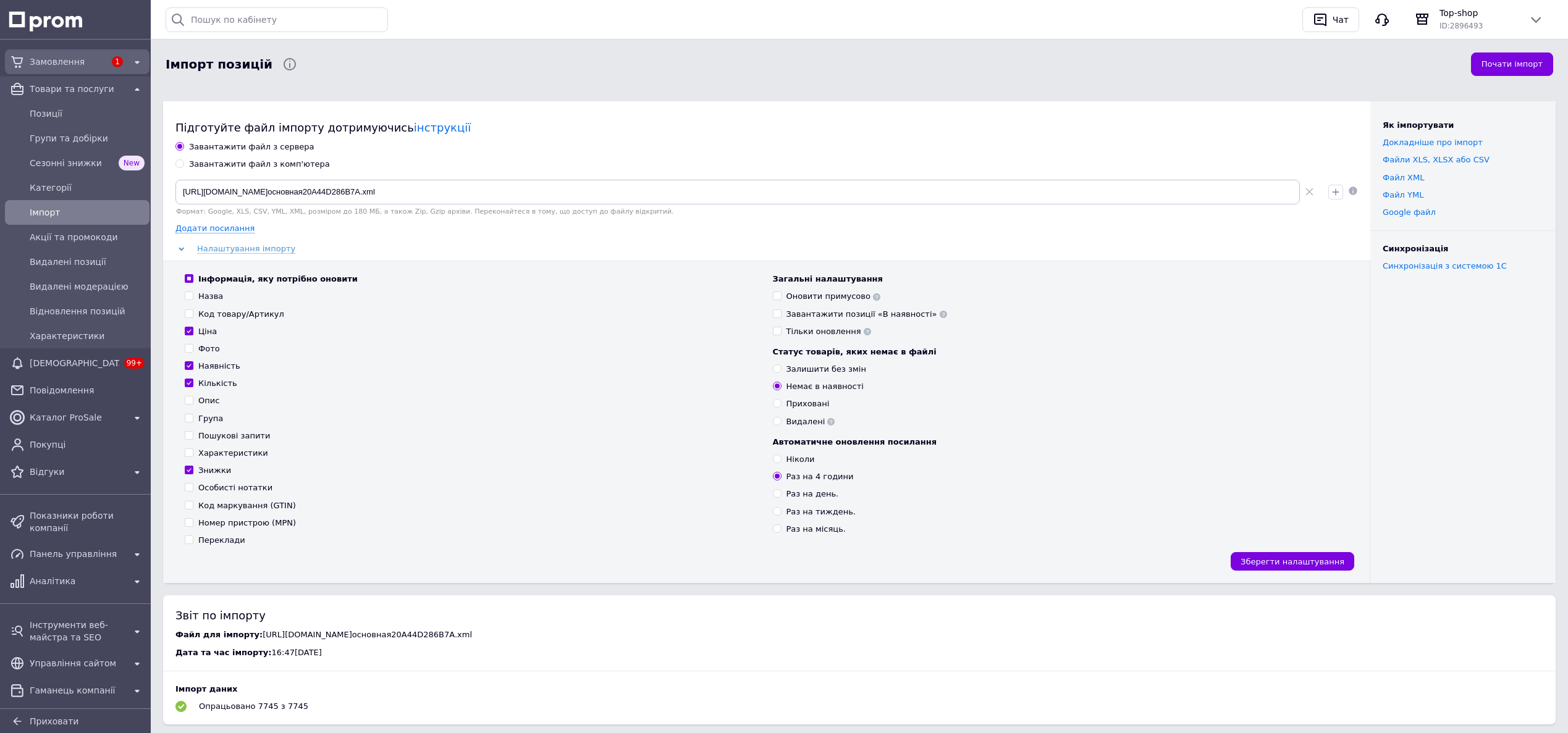
click at [63, 50] on link "Замовлення 1" at bounding box center [77, 62] width 155 height 25
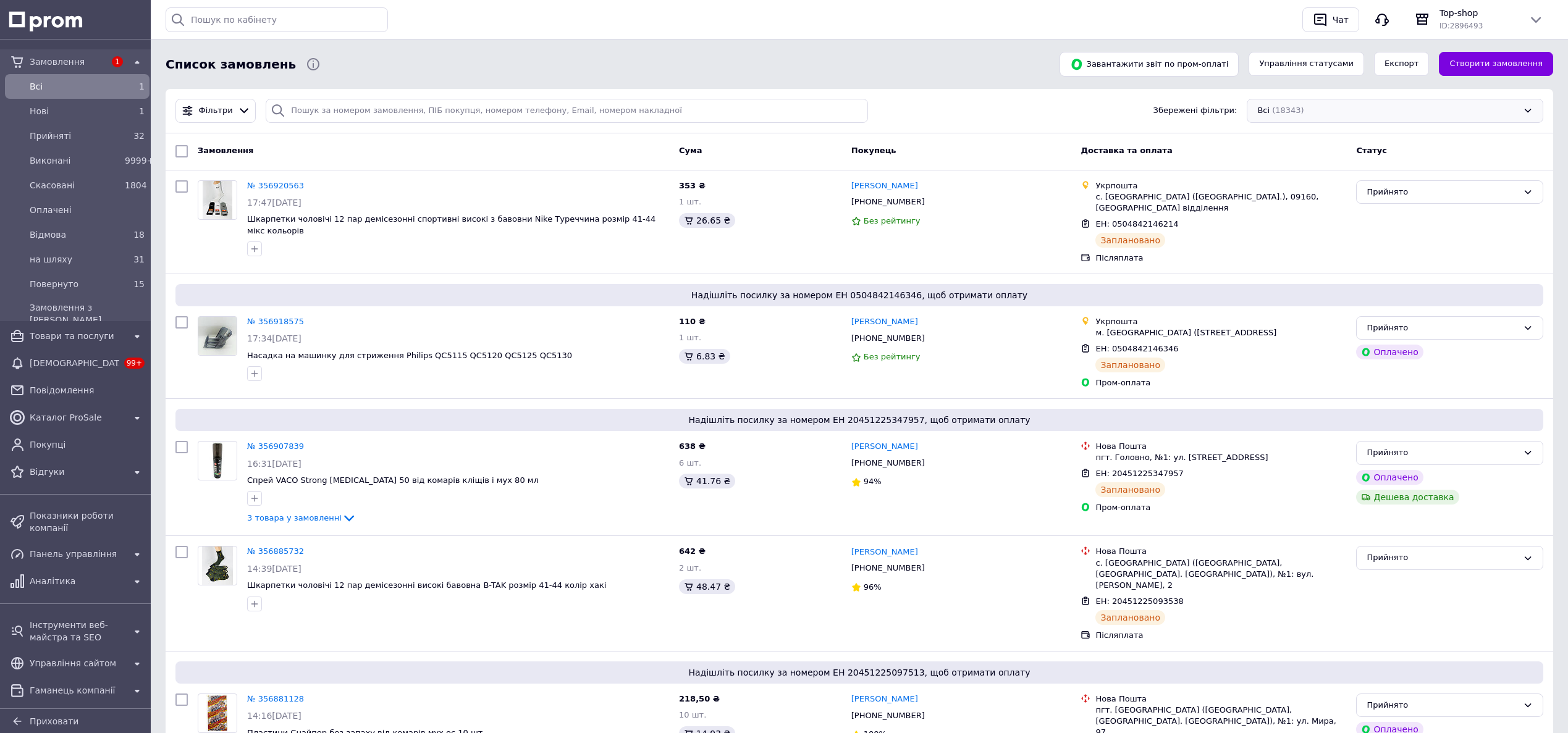
click at [1417, 104] on div "Всі (18343)" at bounding box center [1395, 110] width 296 height 24
click at [1377, 225] on div "Прийняті (32)" at bounding box center [1395, 223] width 278 height 12
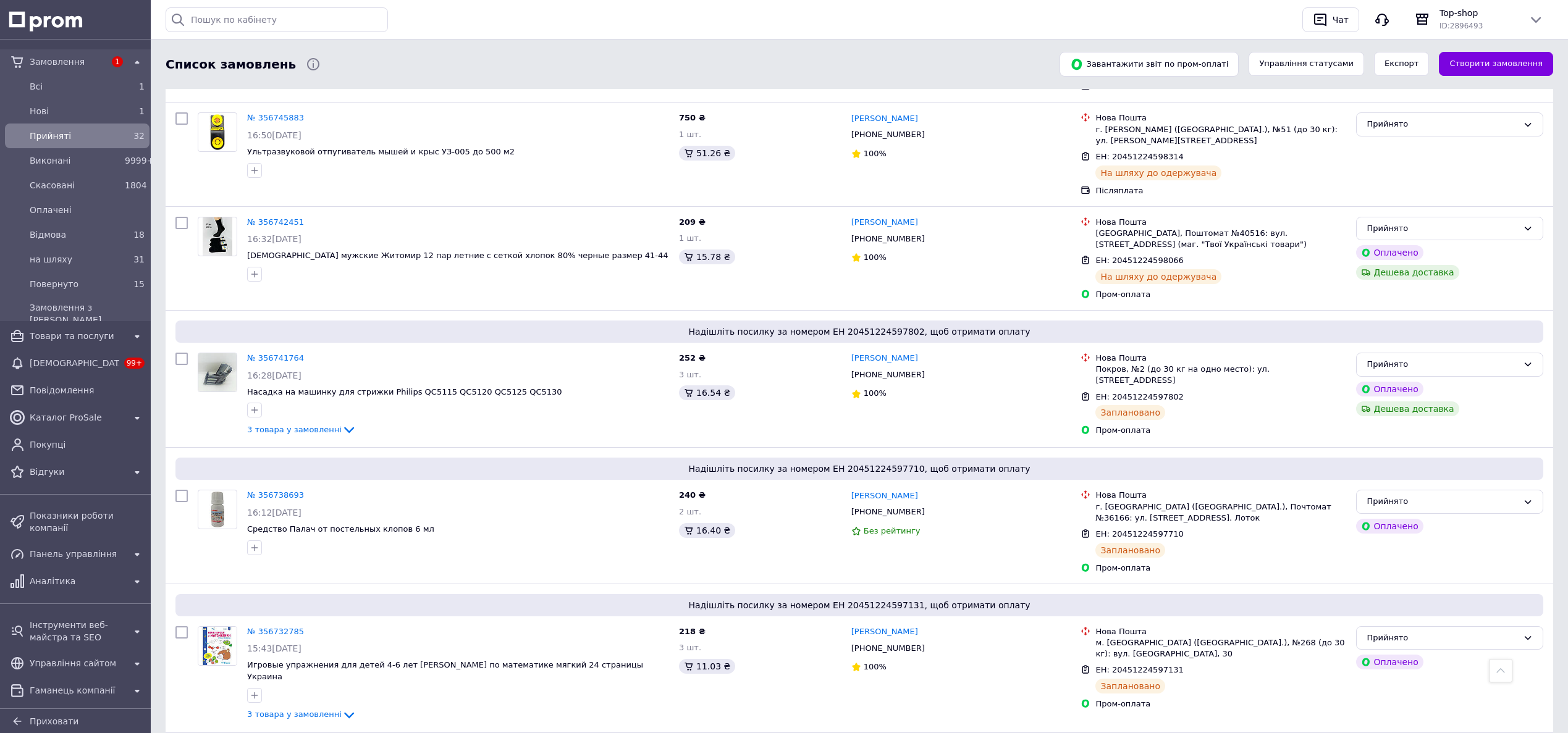
scroll to position [2663, 0]
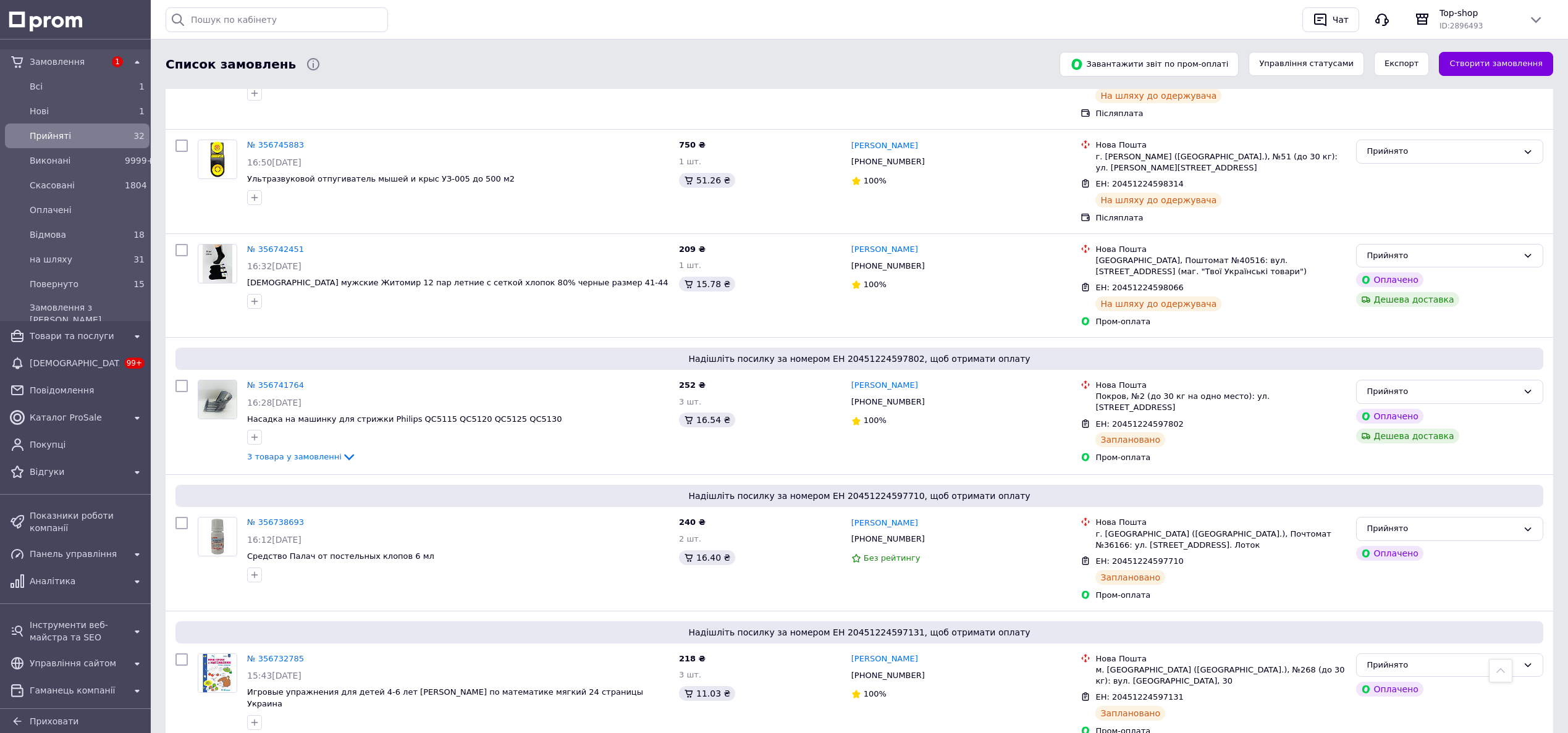
checkbox input "true"
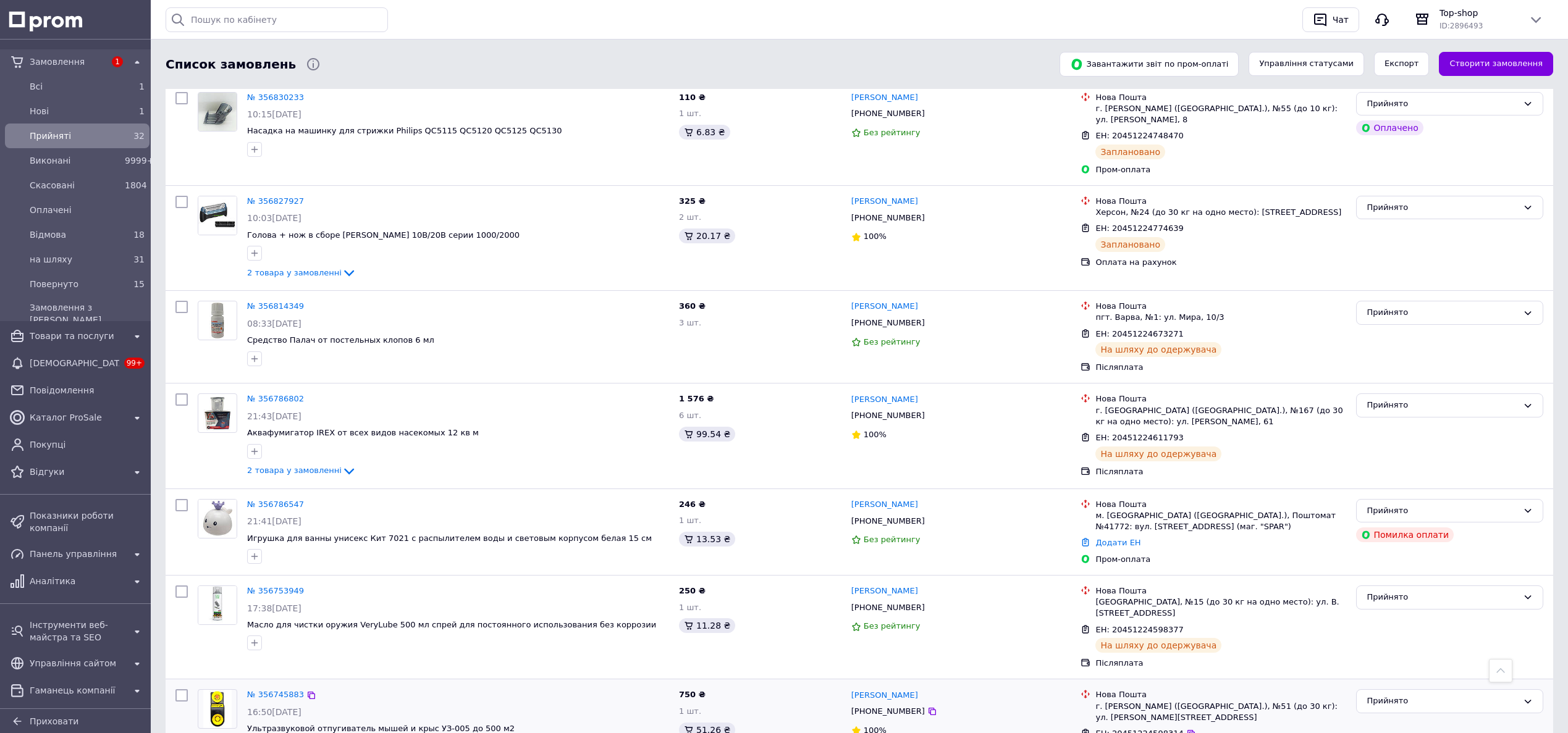
scroll to position [2200, 0]
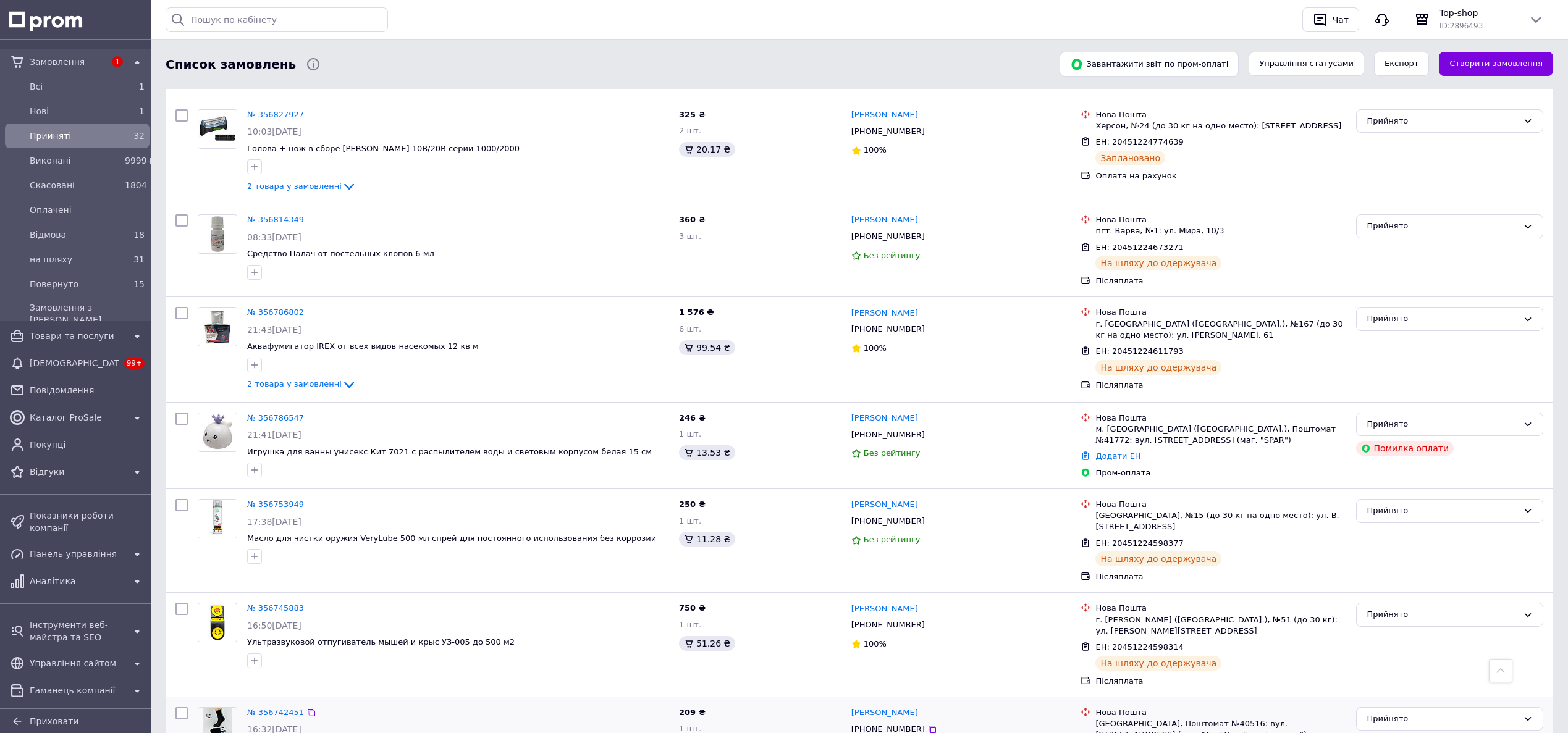
click at [182, 707] on input "checkbox" at bounding box center [181, 713] width 12 height 12
checkbox input "true"
click at [185, 603] on input "checkbox" at bounding box center [181, 609] width 12 height 12
checkbox input "true"
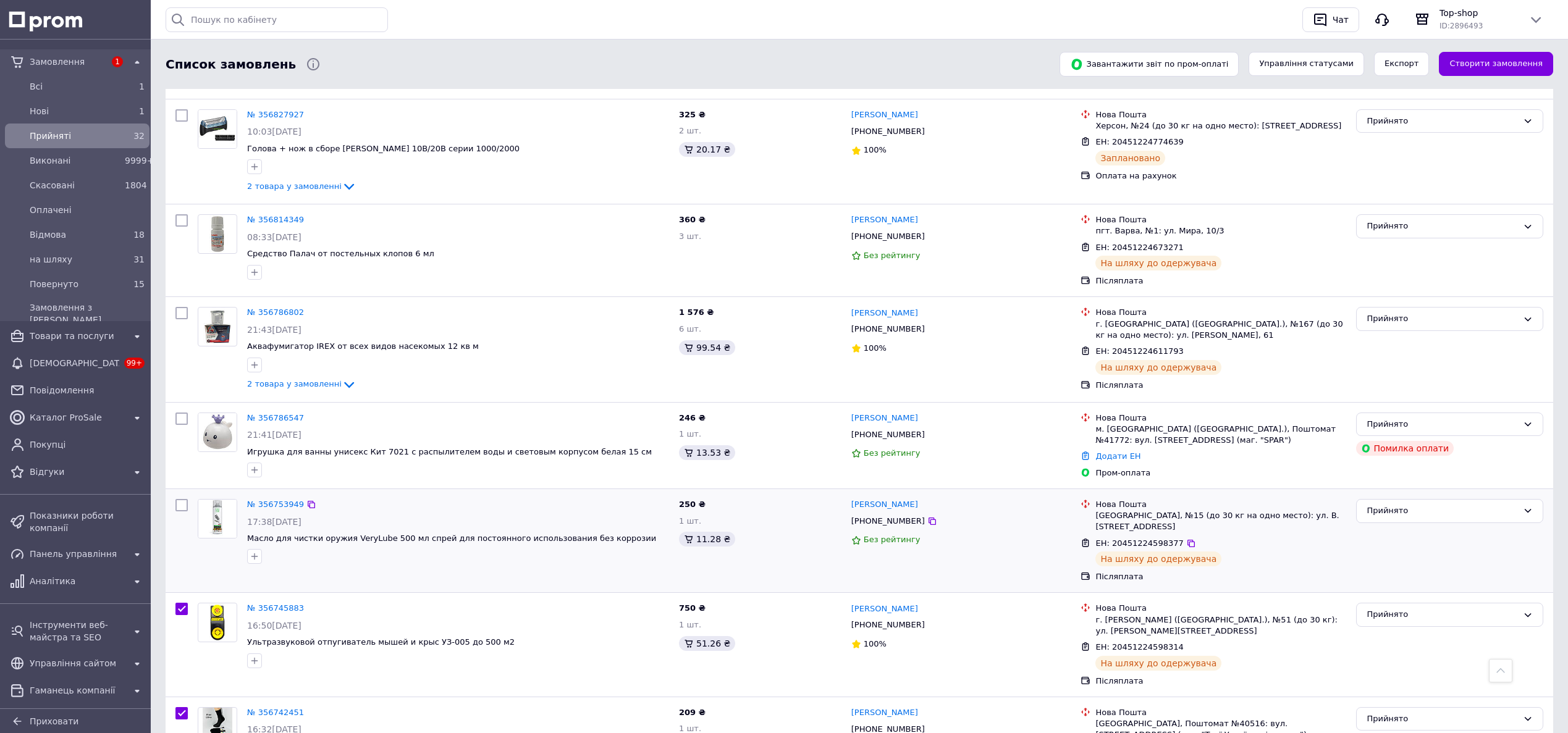
checkbox input "true"
click at [183, 499] on input "checkbox" at bounding box center [181, 505] width 12 height 12
checkbox input "true"
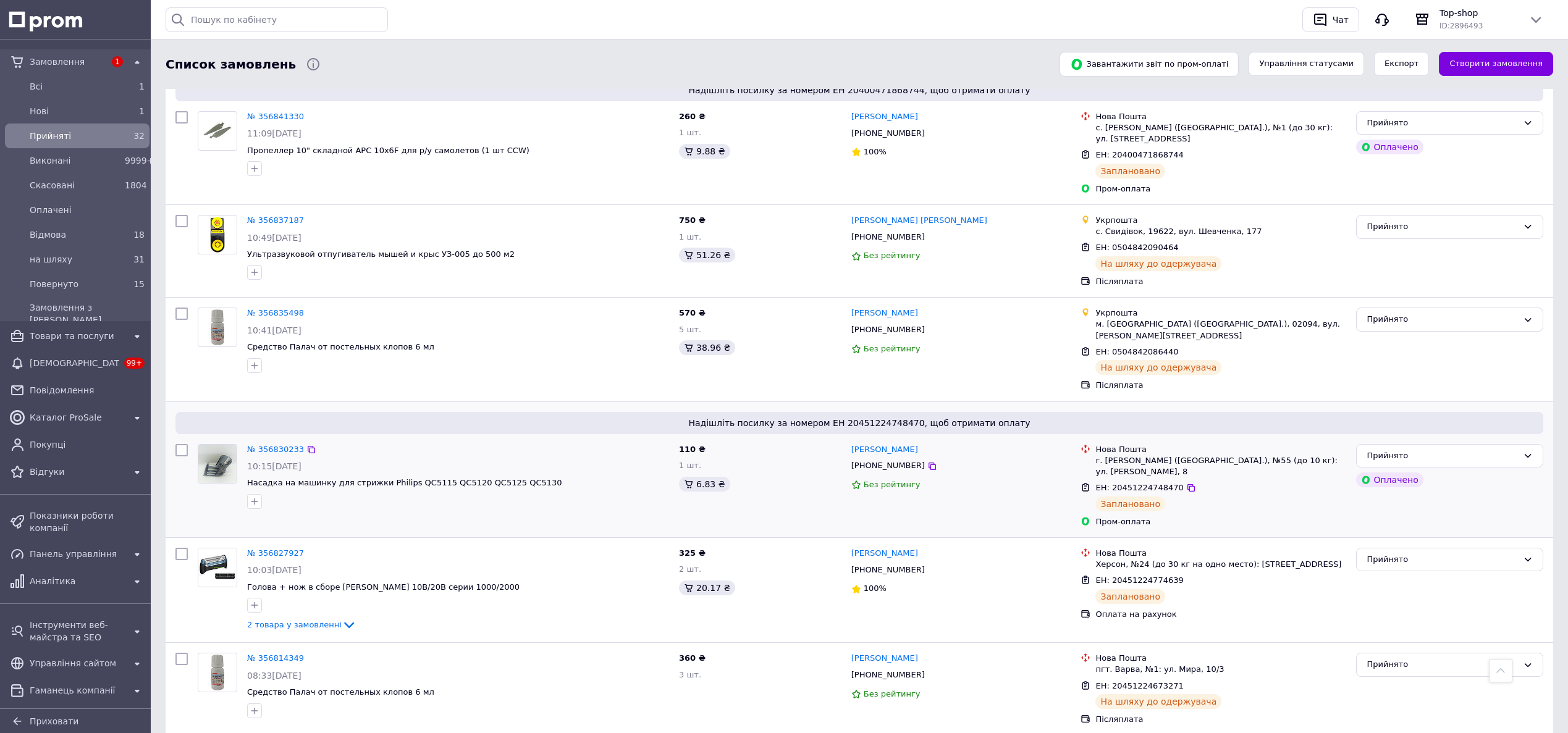
scroll to position [1737, 0]
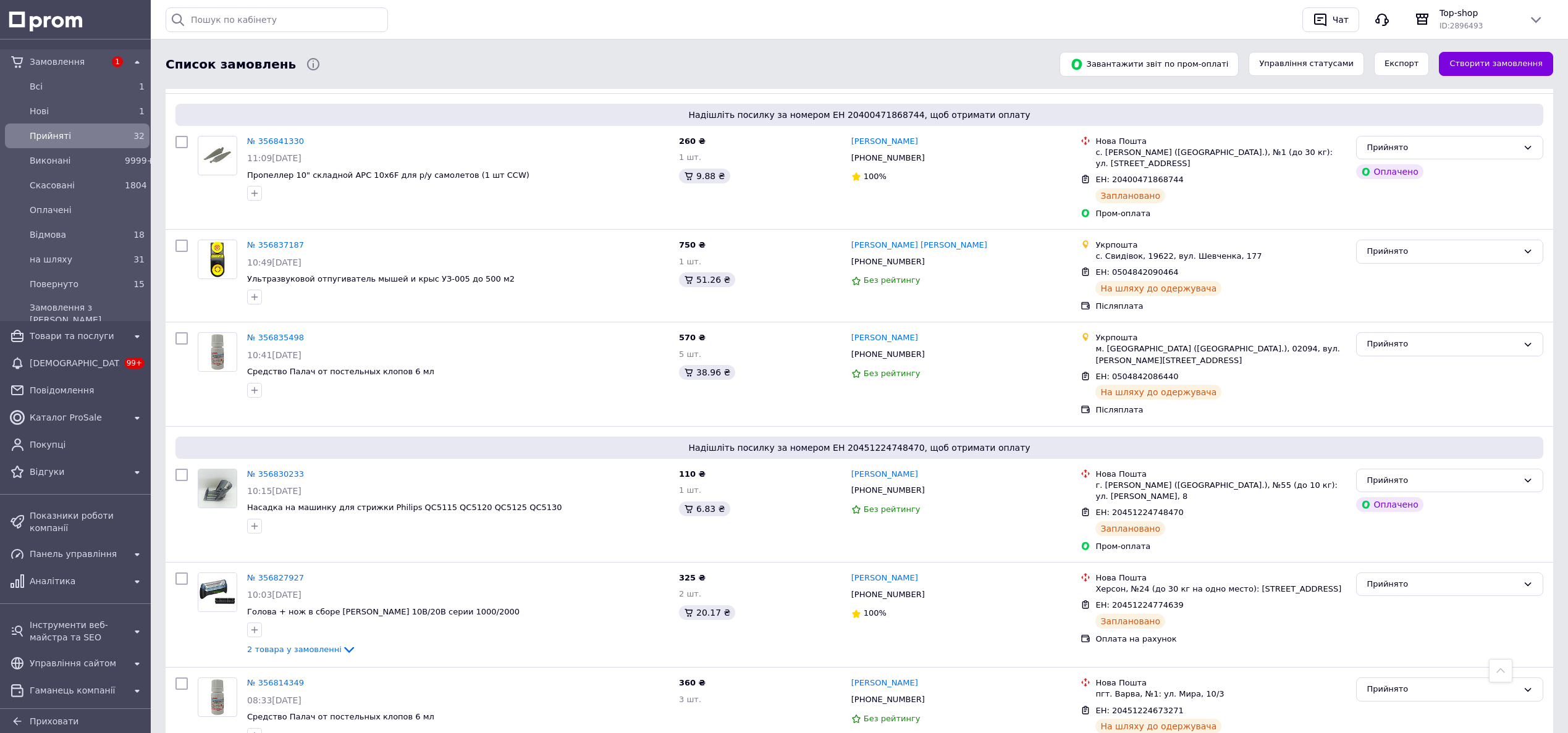
checkbox input "true"
click at [183, 678] on input "checkbox" at bounding box center [181, 684] width 12 height 12
checkbox input "true"
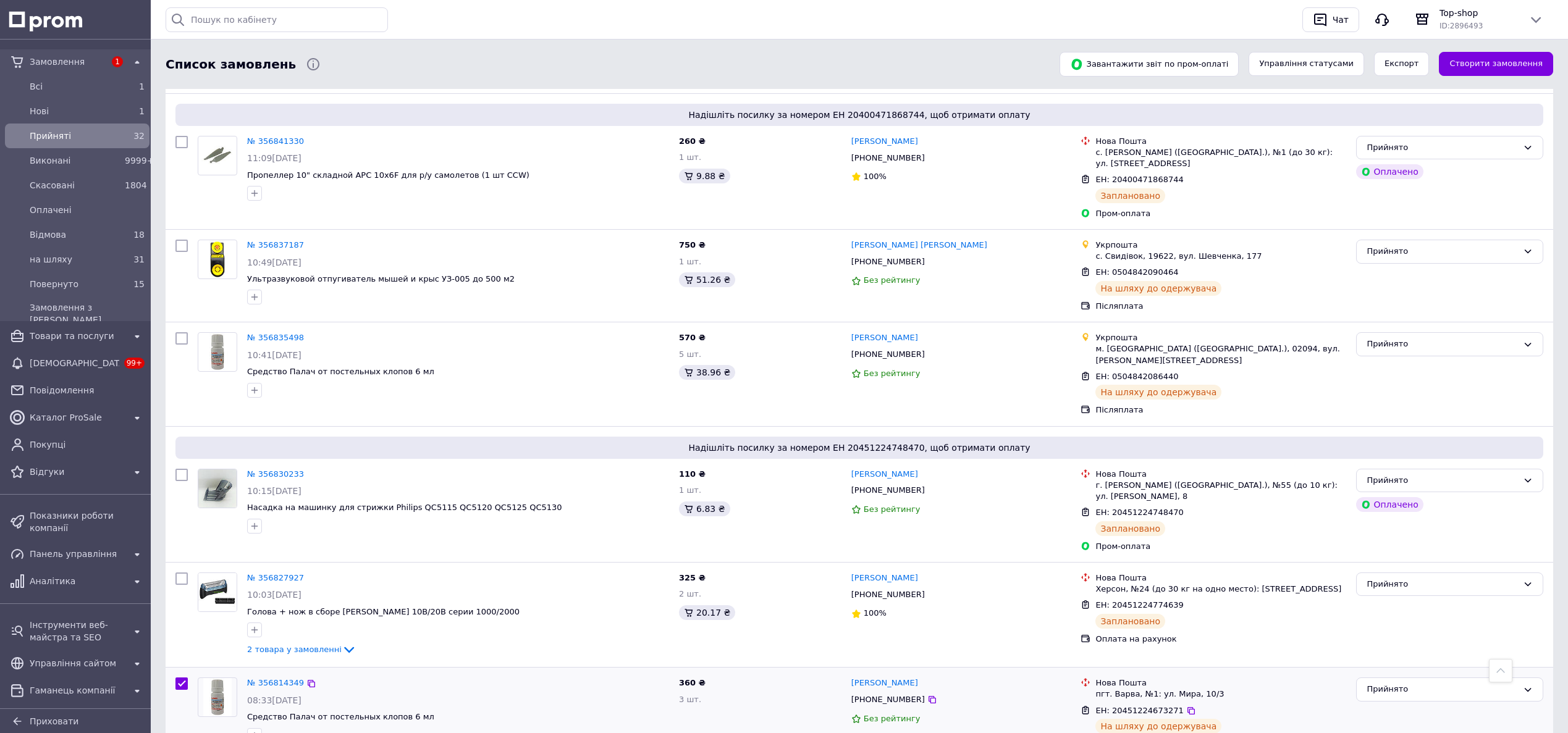
checkbox input "true"
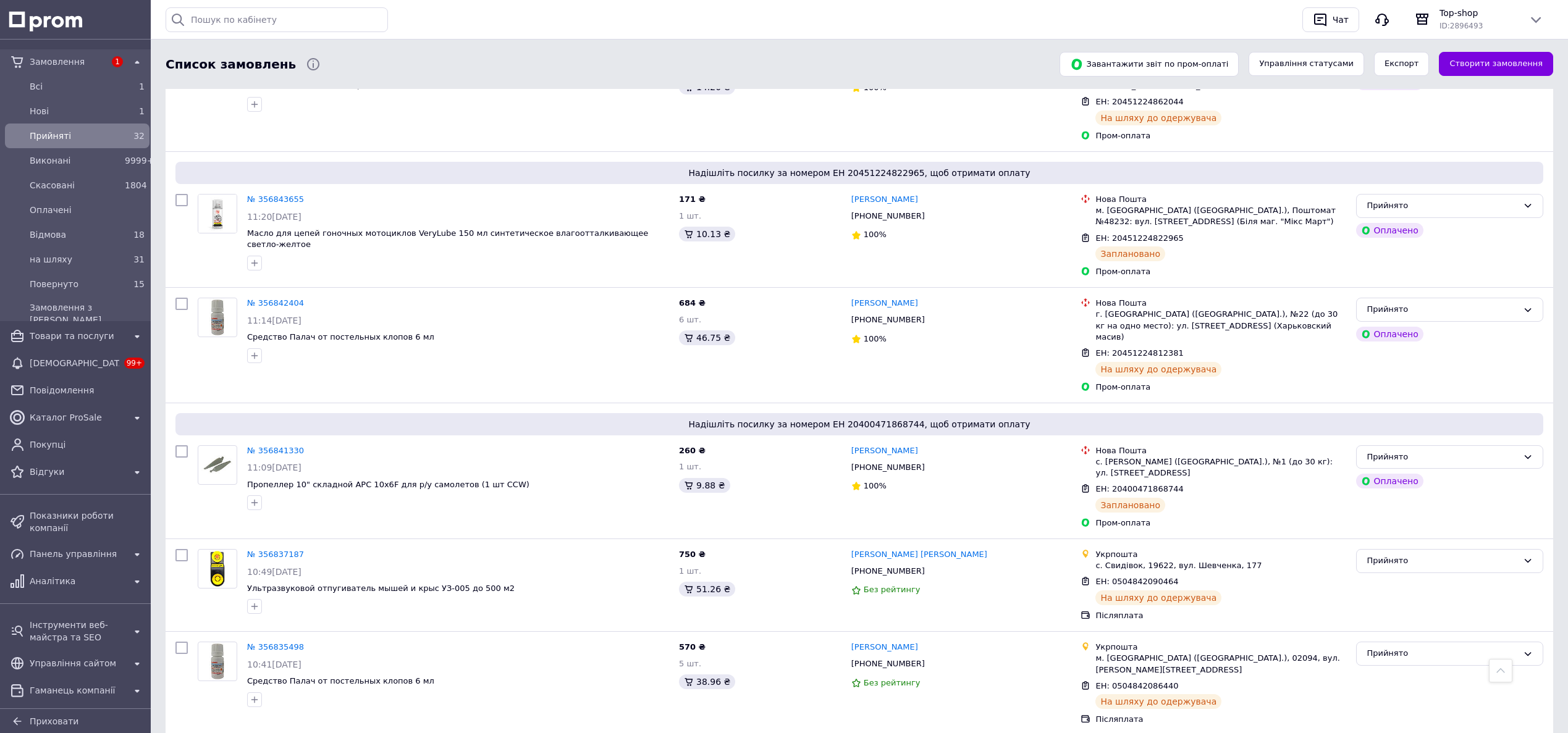
scroll to position [1366, 0]
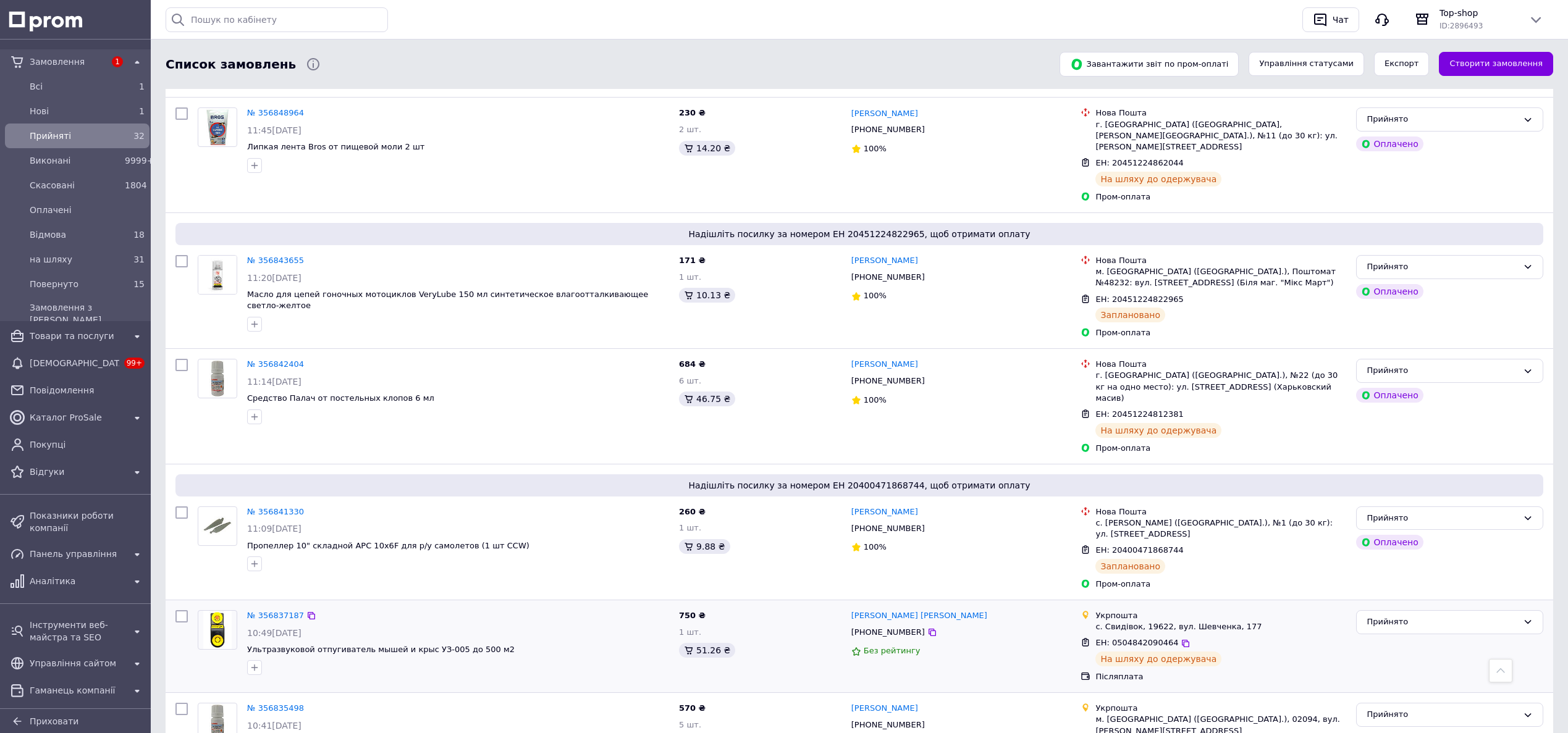
drag, startPoint x: 180, startPoint y: 609, endPoint x: 185, endPoint y: 572, distance: 37.3
click at [183, 702] on input "checkbox" at bounding box center [181, 709] width 12 height 12
checkbox input "true"
click at [179, 610] on input "checkbox" at bounding box center [181, 616] width 12 height 12
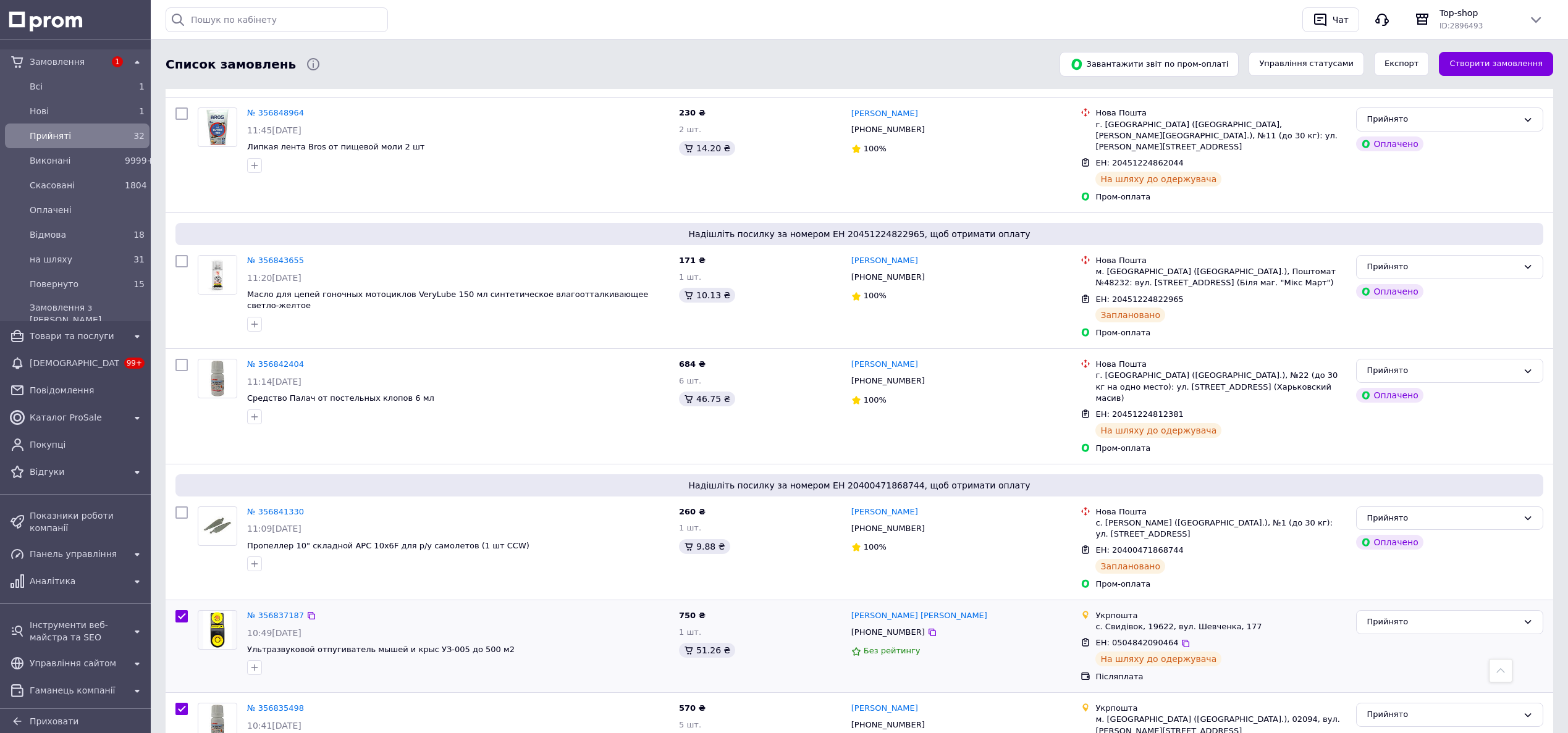
checkbox input "true"
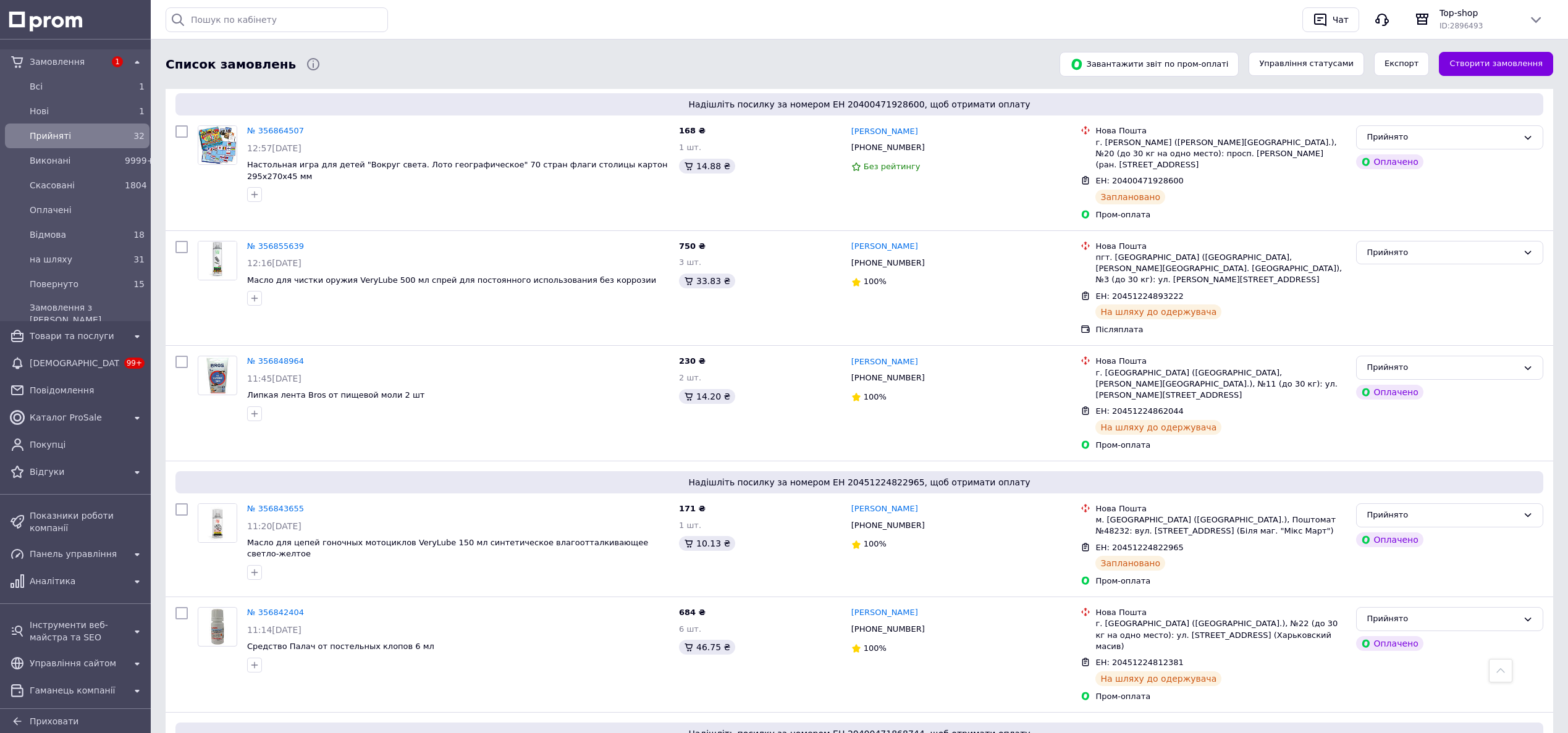
scroll to position [1088, 0]
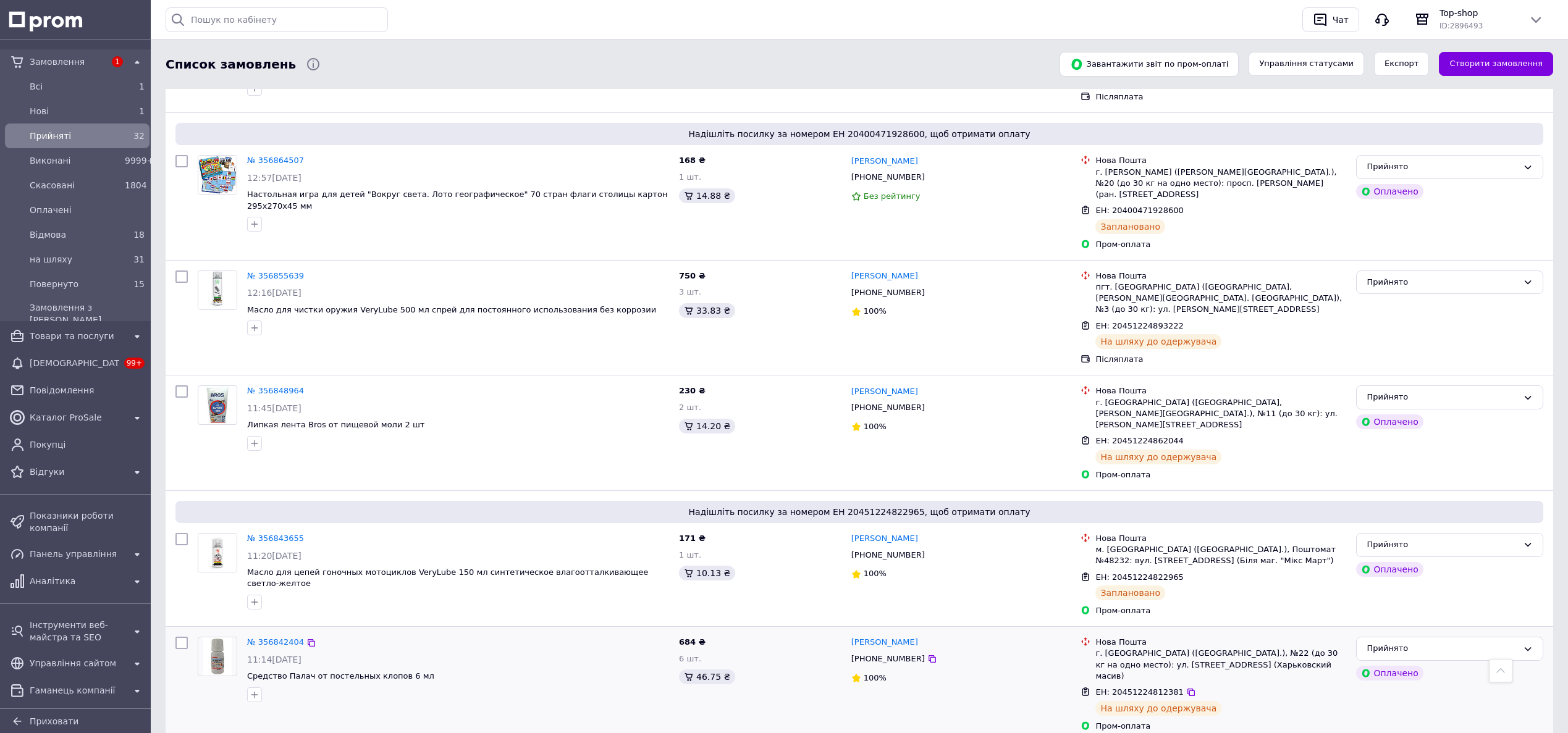
click at [182, 636] on input "checkbox" at bounding box center [181, 643] width 12 height 12
checkbox input "true"
click at [180, 385] on input "checkbox" at bounding box center [181, 391] width 12 height 12
checkbox input "true"
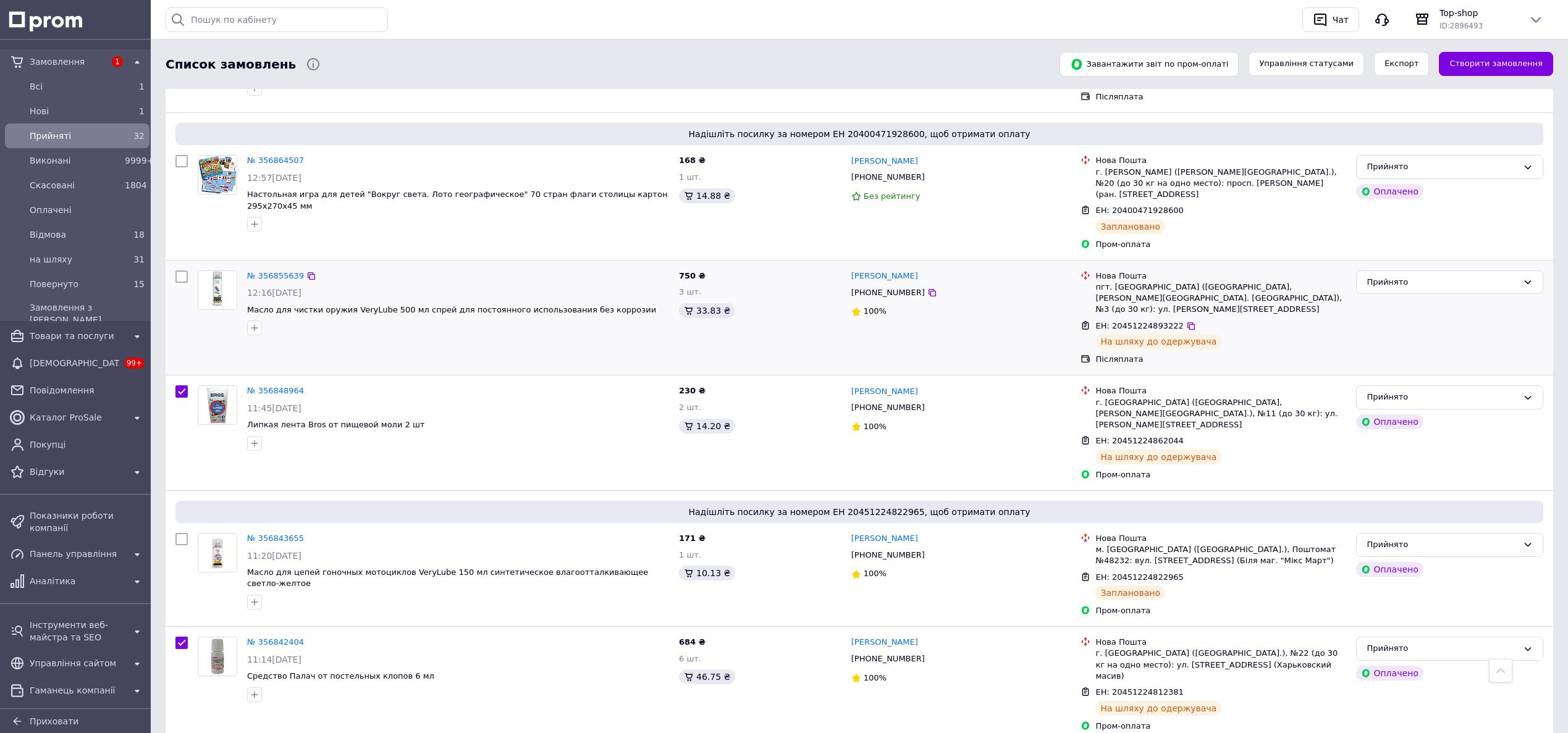
checkbox input "true"
click at [183, 271] on input "checkbox" at bounding box center [181, 277] width 12 height 12
checkbox input "true"
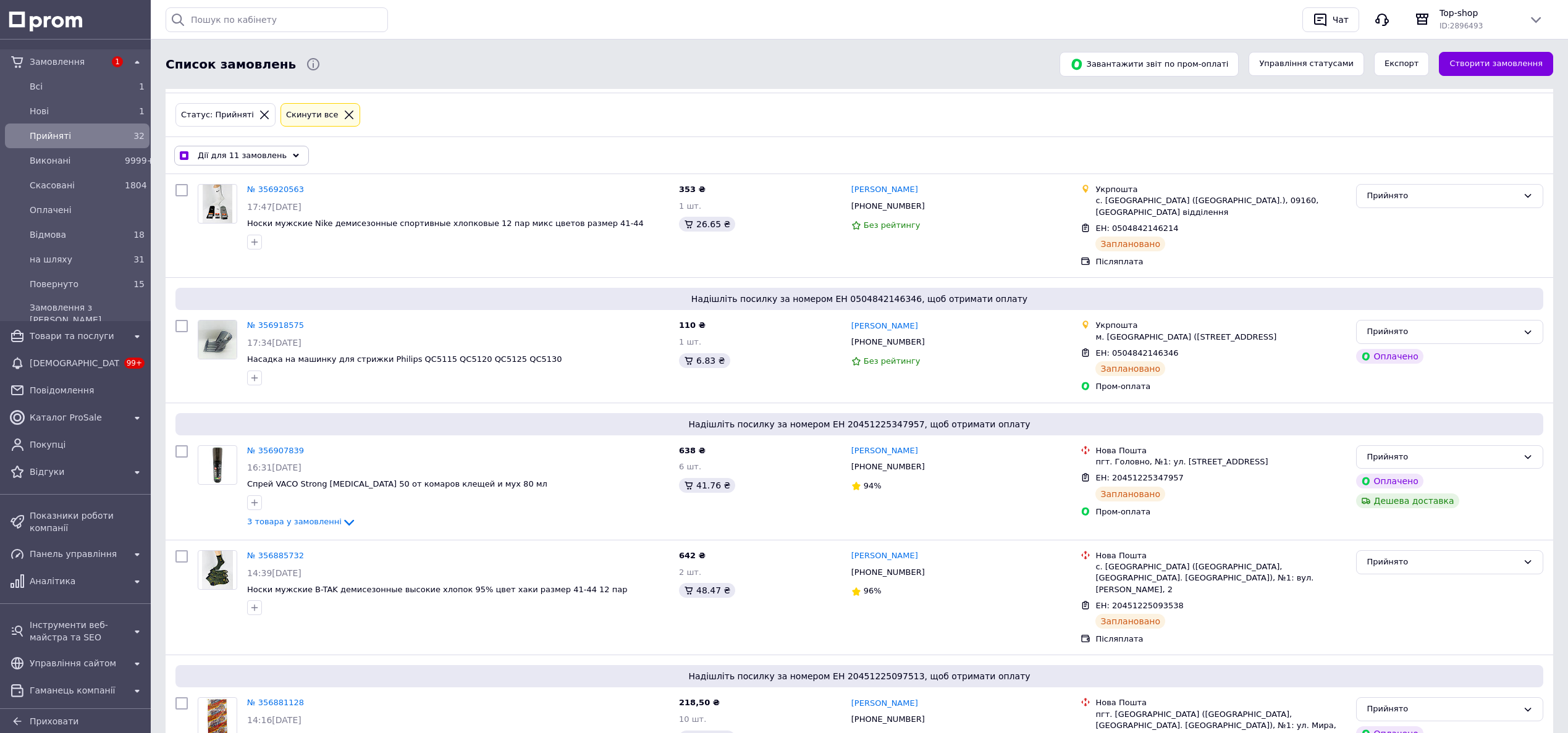
scroll to position [0, 0]
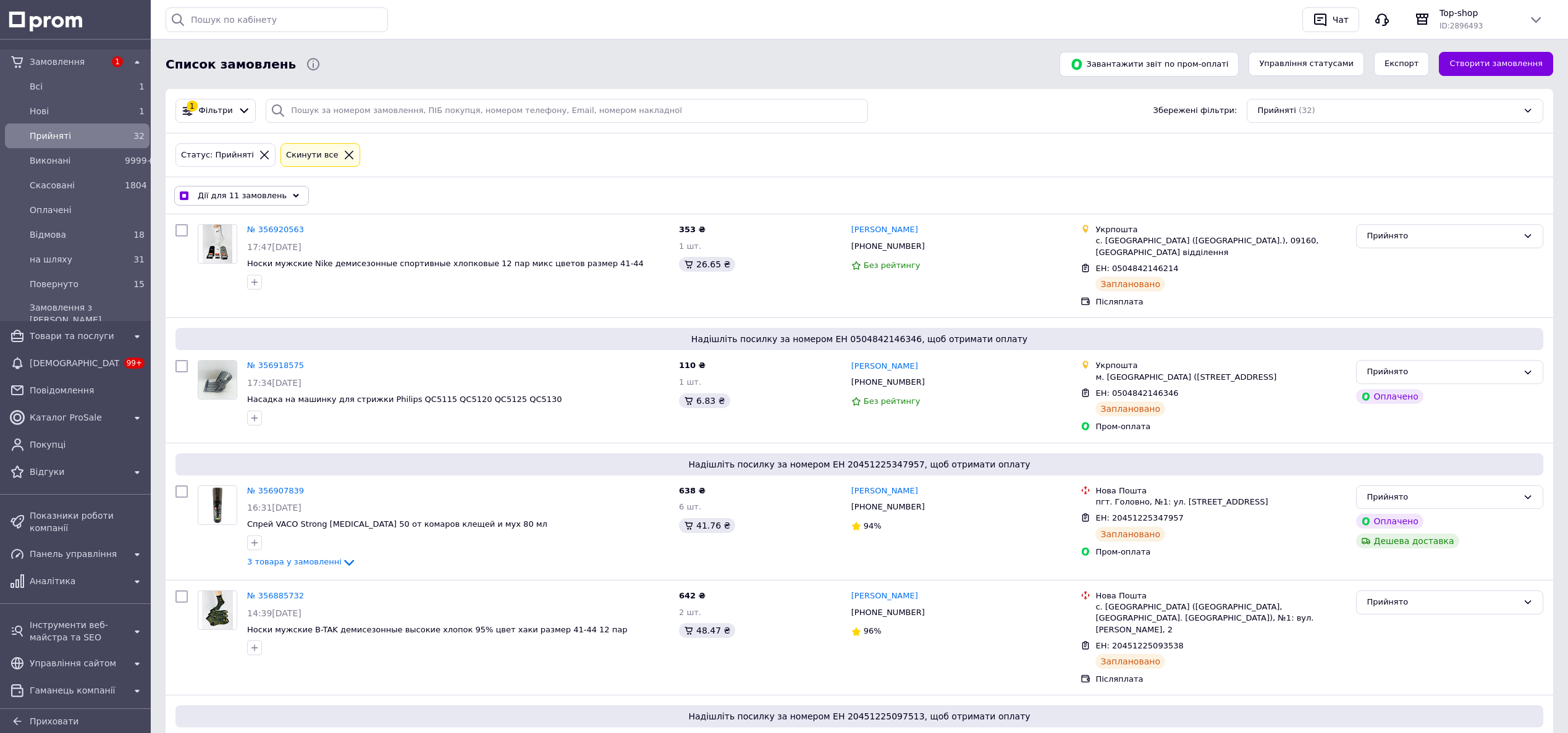
click at [261, 198] on span "Дії для 11 замовлень" at bounding box center [242, 196] width 89 height 11
click at [318, 220] on span "Змінити статус" at bounding box center [256, 224] width 153 height 11
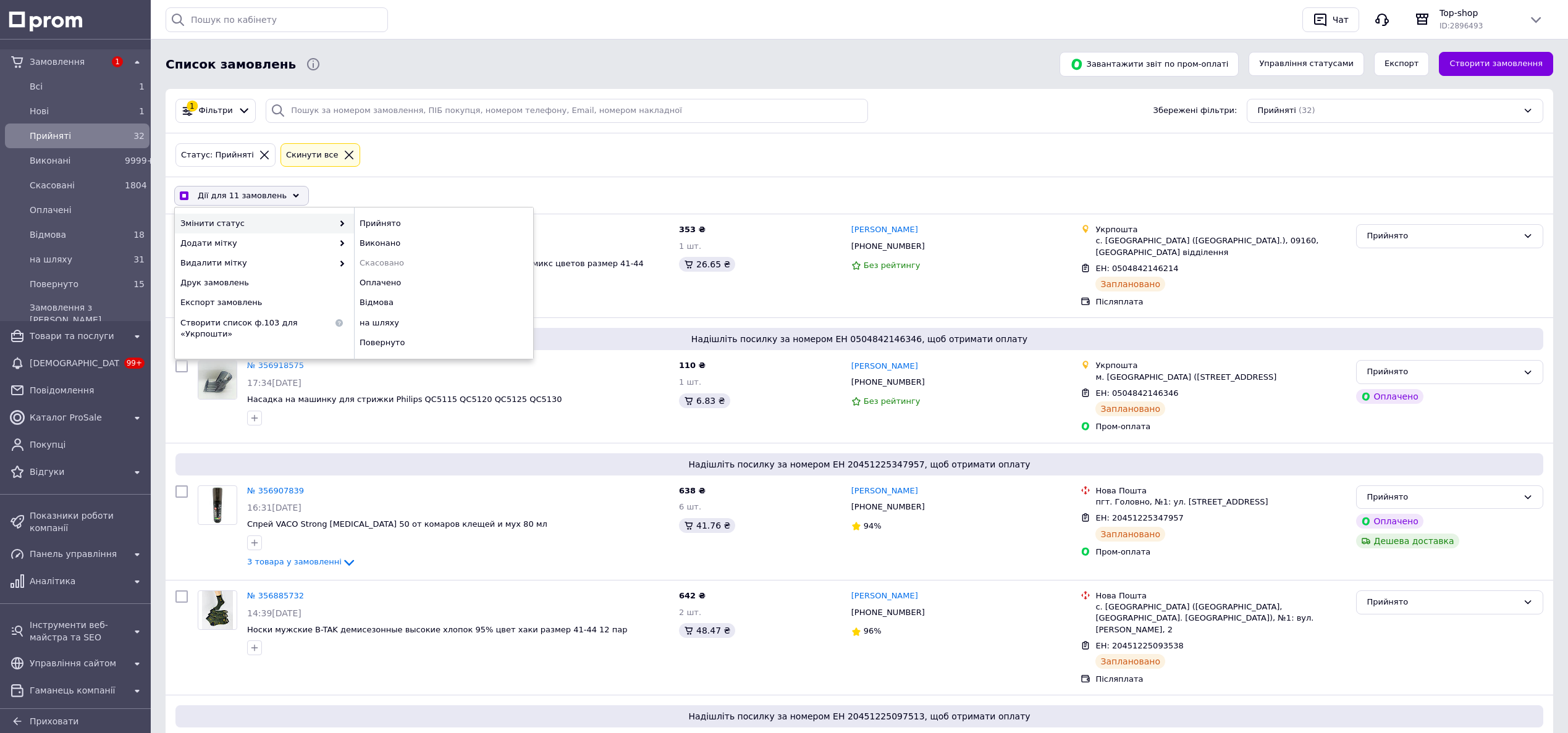
checkbox input "true"
click at [383, 327] on div "на шляху" at bounding box center [443, 323] width 179 height 20
checkbox input "false"
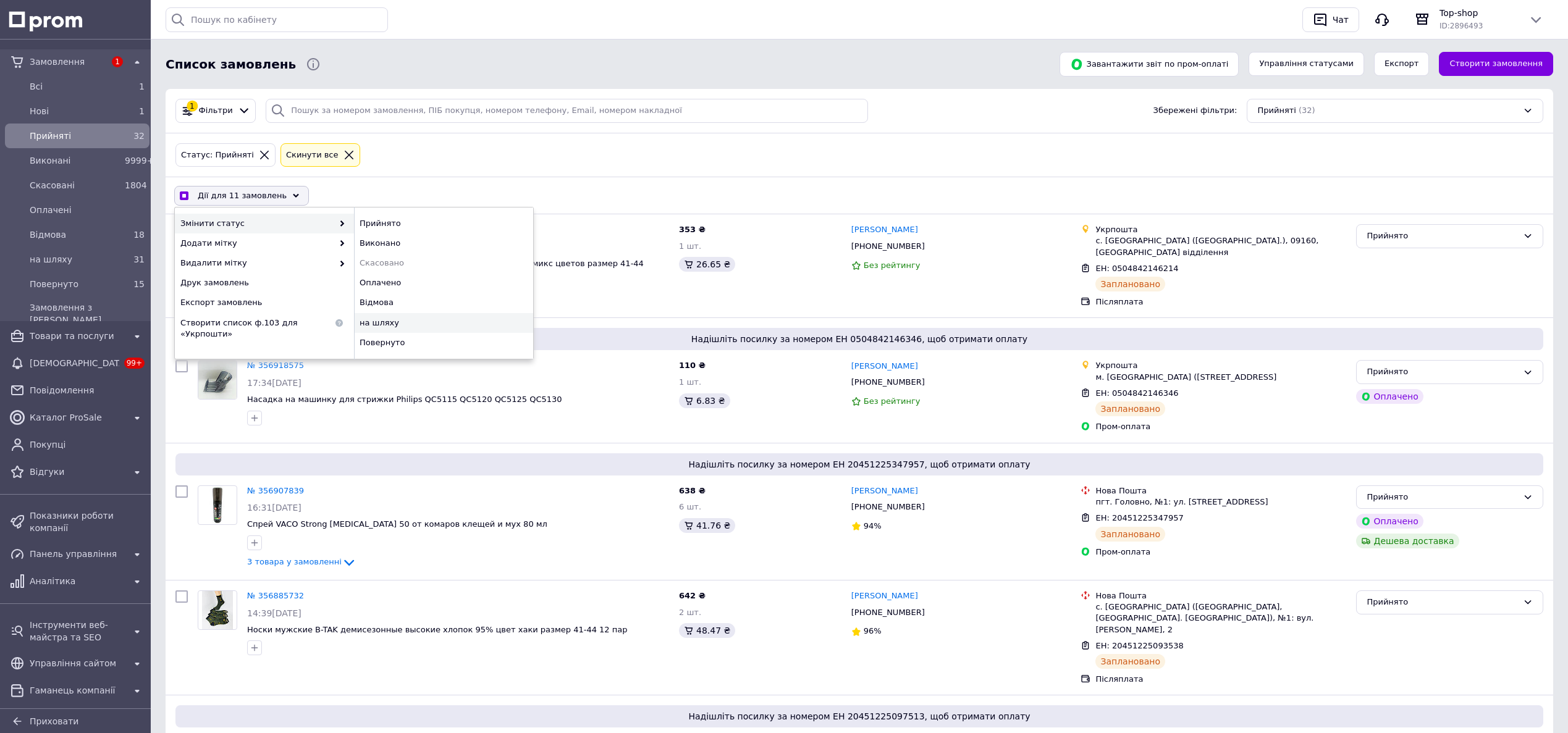
checkbox input "false"
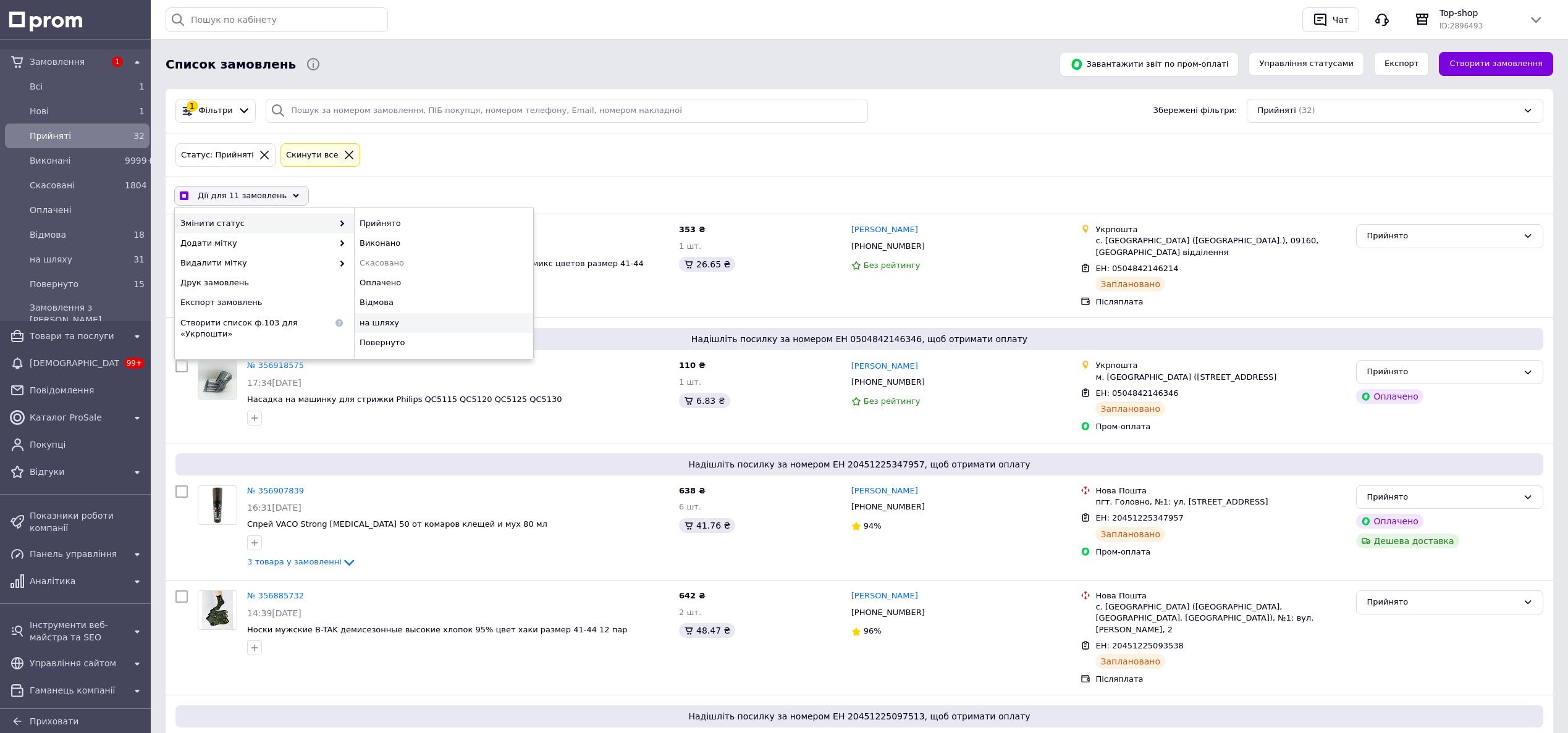
checkbox input "false"
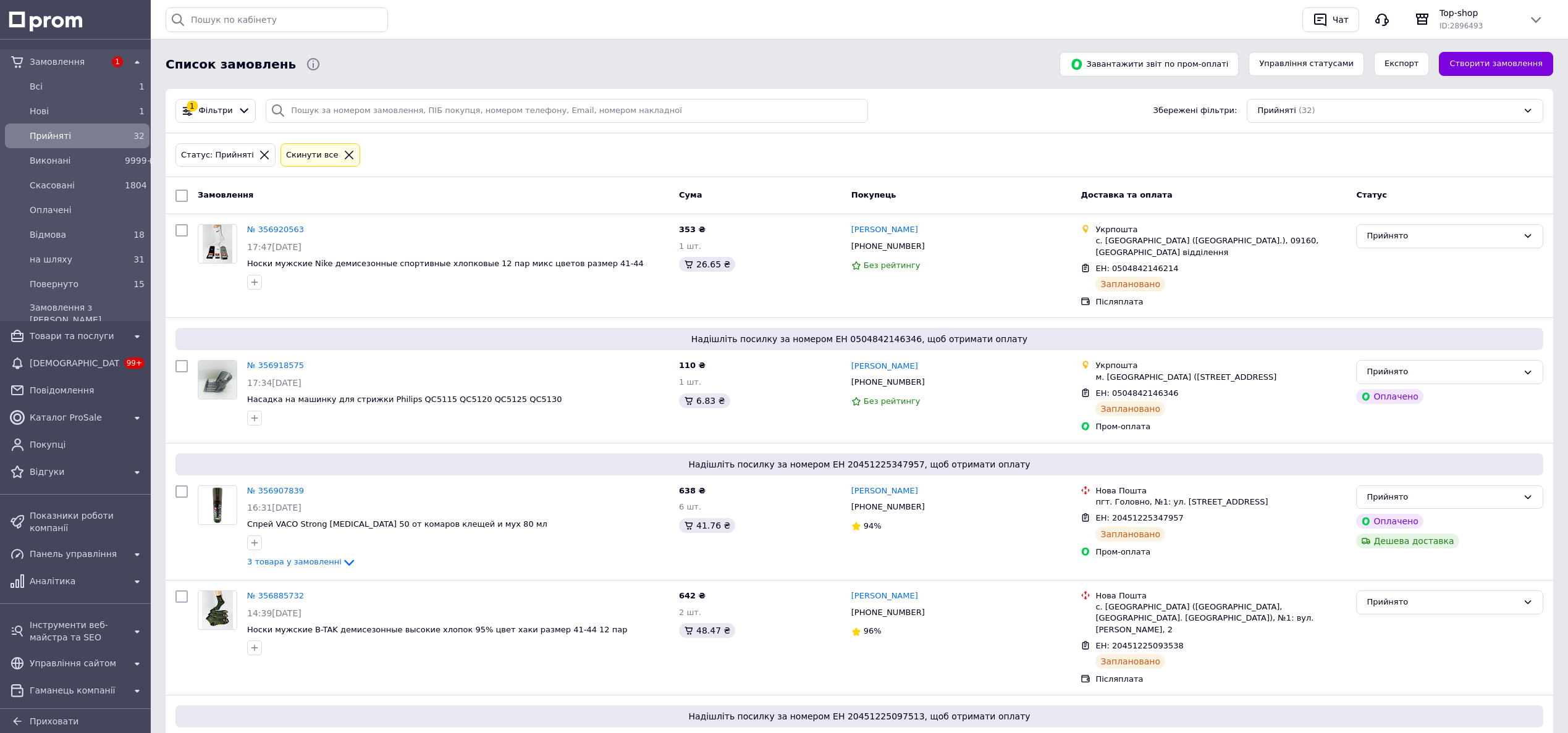
click at [345, 151] on icon at bounding box center [349, 155] width 9 height 9
